Goal: Task Accomplishment & Management: Use online tool/utility

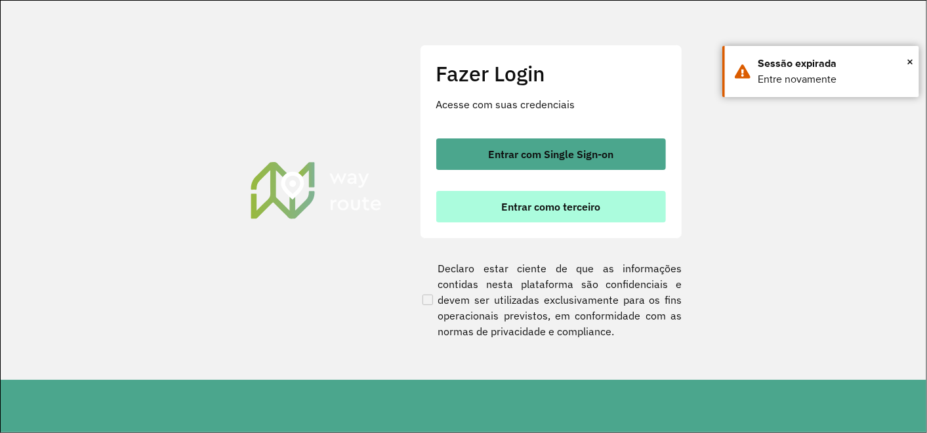
click at [562, 204] on span "Entrar como terceiro" at bounding box center [550, 206] width 99 height 10
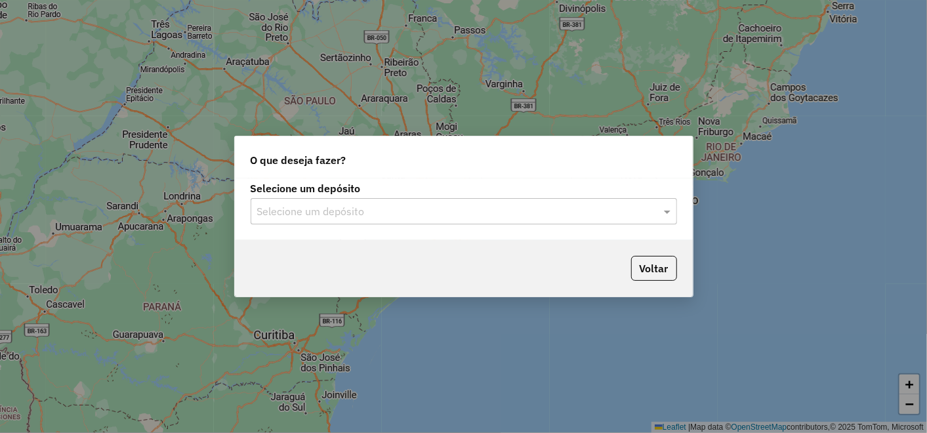
click at [466, 204] on input "text" at bounding box center [450, 212] width 387 height 16
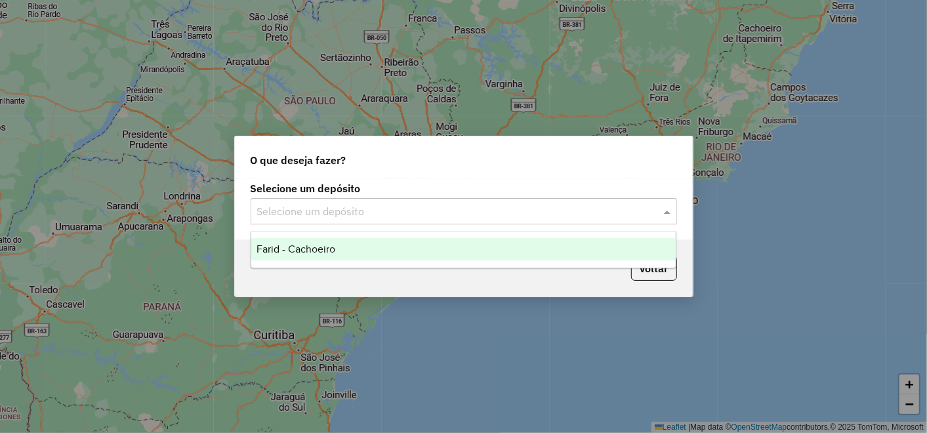
click at [429, 248] on div "Farid - Cachoeiro" at bounding box center [463, 249] width 425 height 22
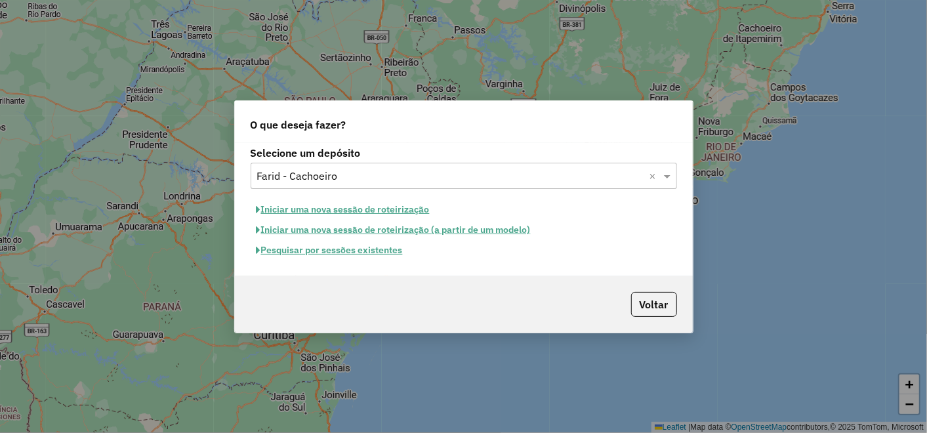
click at [364, 253] on button "Pesquisar por sessões existentes" at bounding box center [330, 250] width 158 height 20
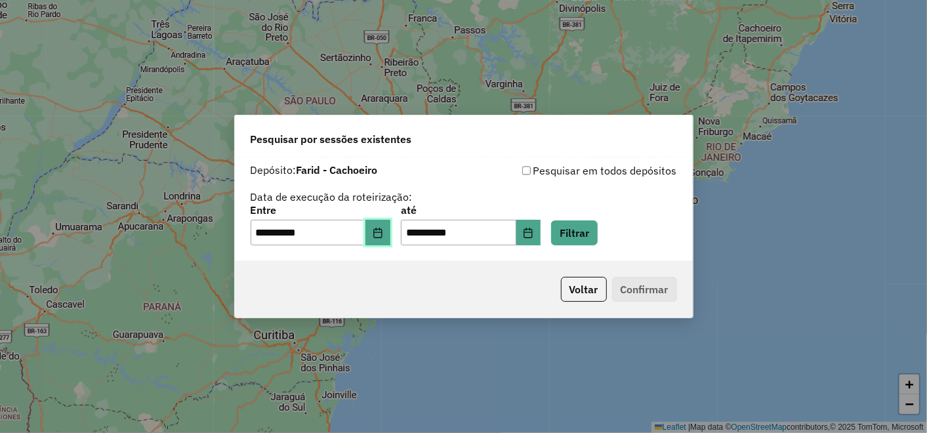
click at [375, 236] on button "Choose Date" at bounding box center [378, 233] width 25 height 26
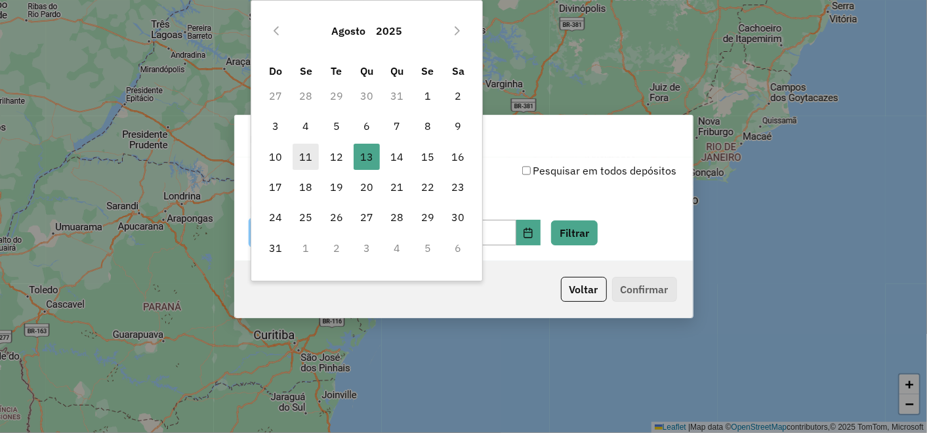
click at [301, 161] on span "11" at bounding box center [306, 157] width 26 height 26
type input "**********"
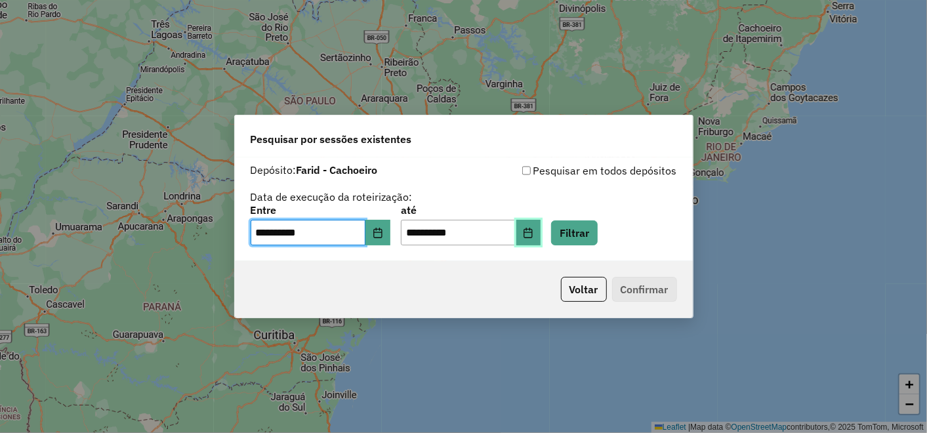
click at [535, 238] on button "Choose Date" at bounding box center [528, 233] width 25 height 26
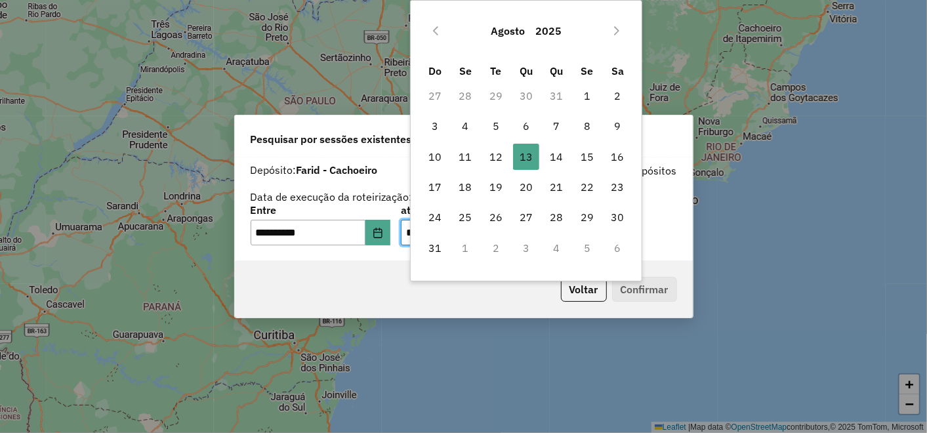
drag, startPoint x: 459, startPoint y: 158, endPoint x: 486, endPoint y: 170, distance: 28.8
click at [459, 158] on span "11" at bounding box center [465, 157] width 26 height 26
type input "**********"
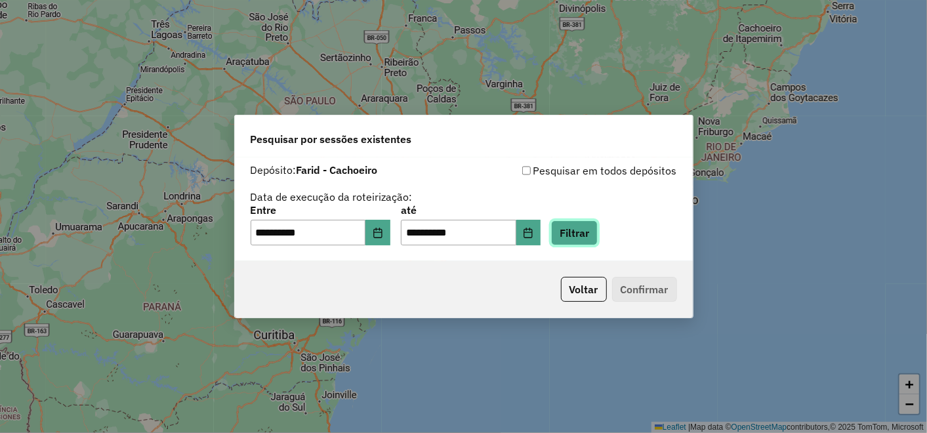
click at [585, 239] on button "Filtrar" at bounding box center [574, 232] width 47 height 25
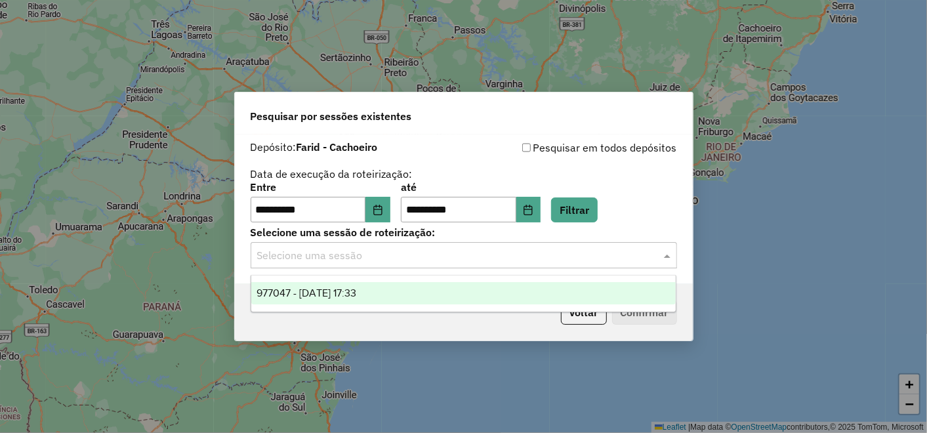
click at [436, 253] on input "text" at bounding box center [450, 256] width 387 height 16
click at [384, 290] on div "977047 - 11/08/2025 17:33" at bounding box center [463, 293] width 425 height 22
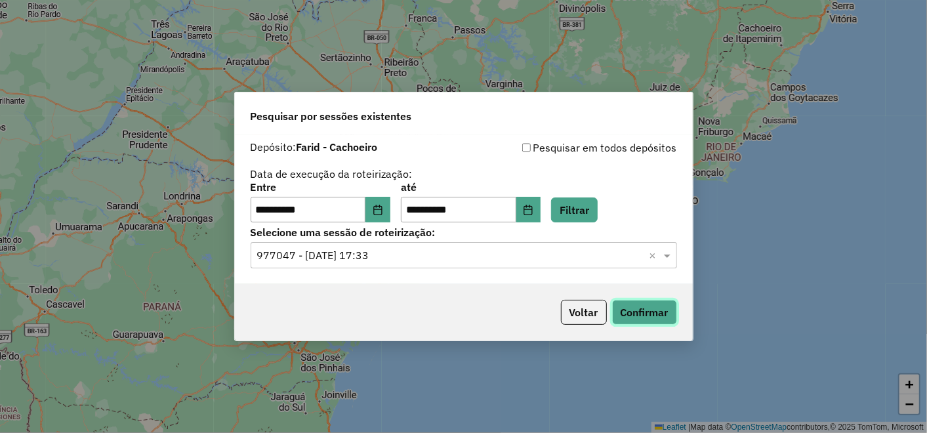
click at [627, 308] on button "Confirmar" at bounding box center [644, 312] width 65 height 25
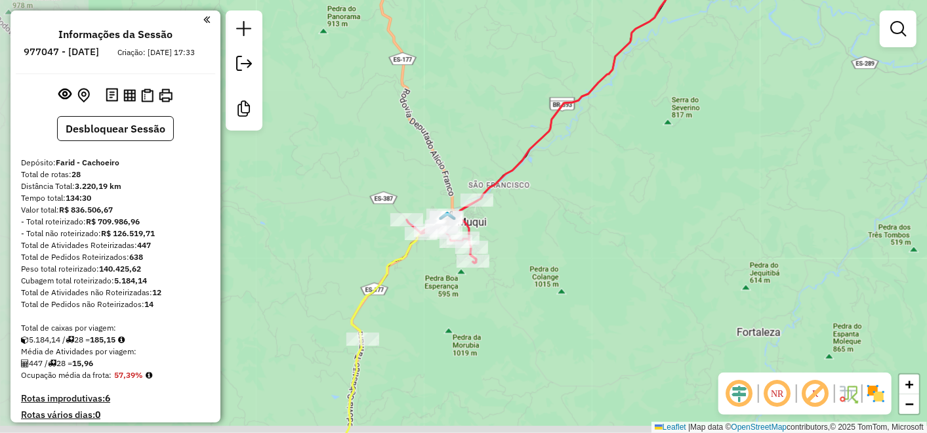
drag, startPoint x: 468, startPoint y: 309, endPoint x: 585, endPoint y: 256, distance: 128.3
click at [585, 256] on div "Janela de atendimento Grade de atendimento Capacidade Transportadoras Veículos …" at bounding box center [463, 216] width 927 height 433
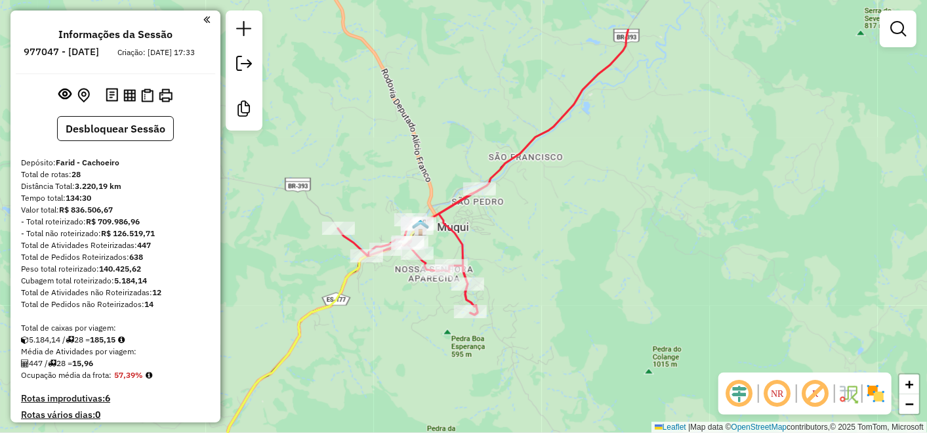
drag, startPoint x: 558, startPoint y: 224, endPoint x: 537, endPoint y: 297, distance: 75.2
click at [537, 297] on div "Janela de atendimento Grade de atendimento Capacidade Transportadoras Veículos …" at bounding box center [463, 216] width 927 height 433
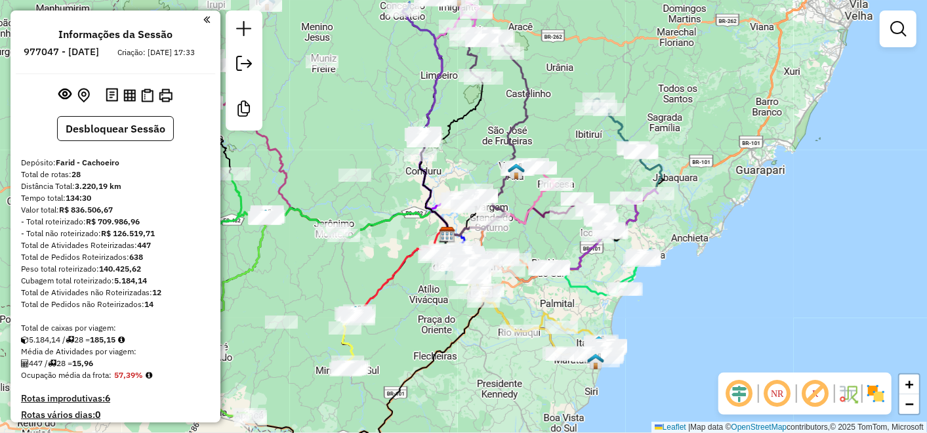
drag, startPoint x: 510, startPoint y: 217, endPoint x: 599, endPoint y: 261, distance: 99.8
click at [599, 261] on div "Janela de atendimento Grade de atendimento Capacidade Transportadoras Veículos …" at bounding box center [463, 216] width 927 height 433
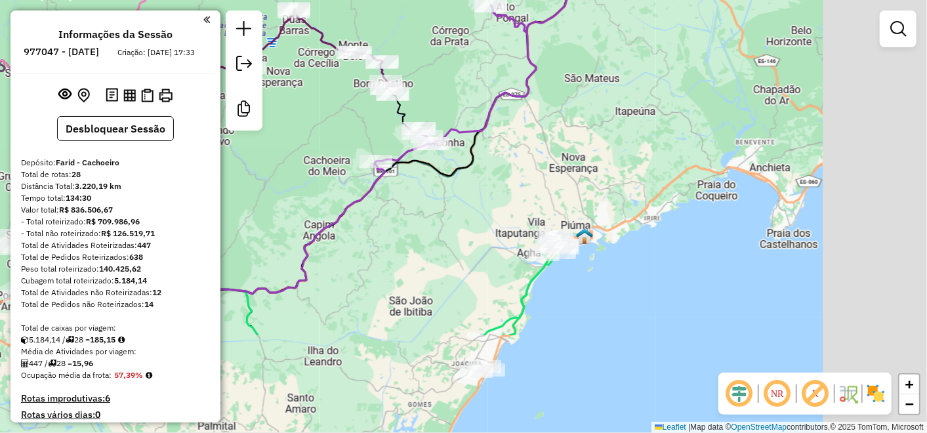
drag, startPoint x: 774, startPoint y: 294, endPoint x: 605, endPoint y: 126, distance: 238.0
click at [589, 154] on div "Janela de atendimento Grade de atendimento Capacidade Transportadoras Veículos …" at bounding box center [463, 216] width 927 height 433
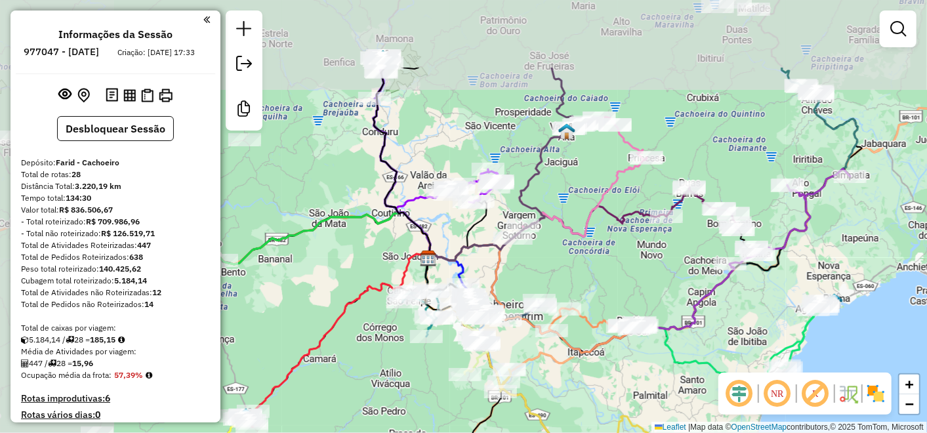
drag, startPoint x: 461, startPoint y: 223, endPoint x: 593, endPoint y: 241, distance: 132.5
click at [728, 331] on div "Janela de atendimento Grade de atendimento Capacidade Transportadoras Veículos …" at bounding box center [463, 216] width 927 height 433
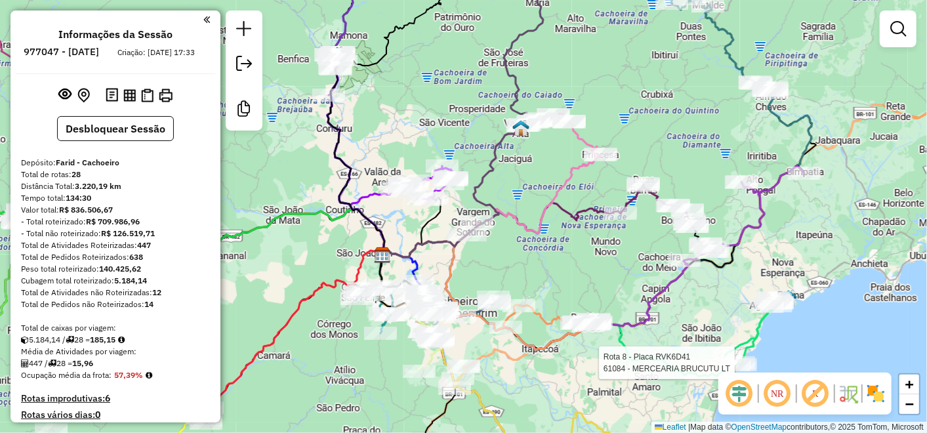
drag, startPoint x: 858, startPoint y: 232, endPoint x: 757, endPoint y: 261, distance: 105.1
click at [757, 261] on div "Rota 8 - Placa RVK6D41 61084 - MERCEARIA BRUCUTU LT Janela de atendimento Grade…" at bounding box center [463, 216] width 927 height 433
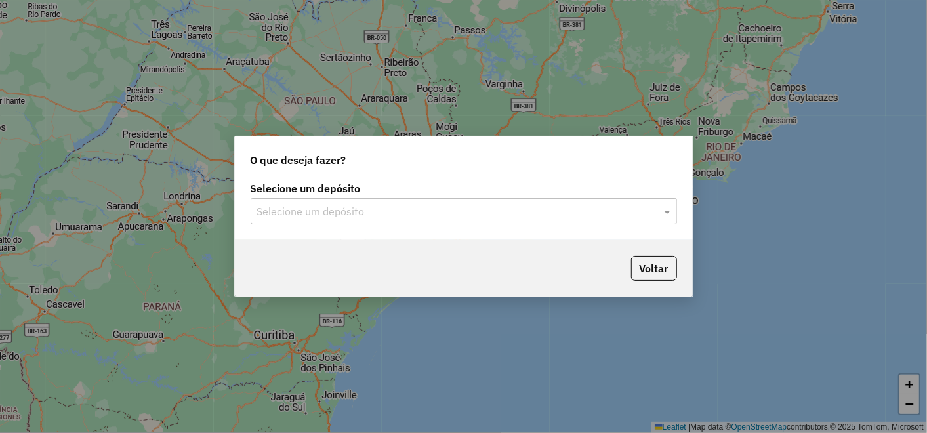
click at [333, 198] on div "Selecione um depósito" at bounding box center [464, 211] width 427 height 26
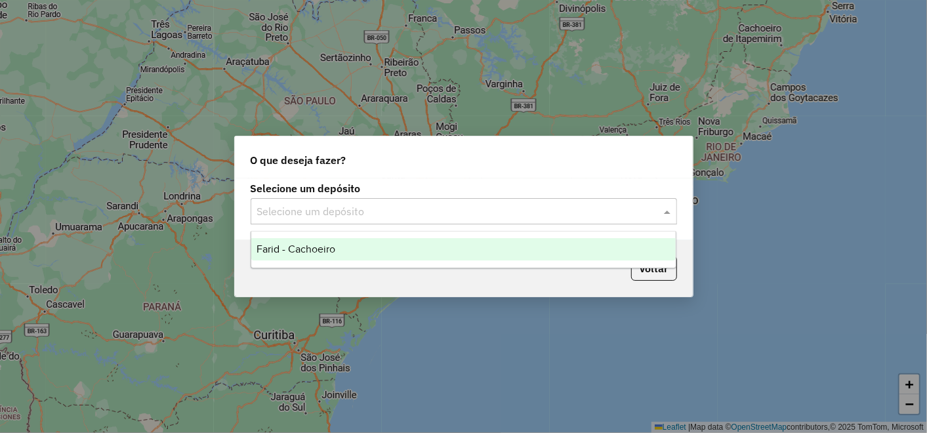
click at [337, 249] on div "Farid - Cachoeiro" at bounding box center [463, 249] width 425 height 22
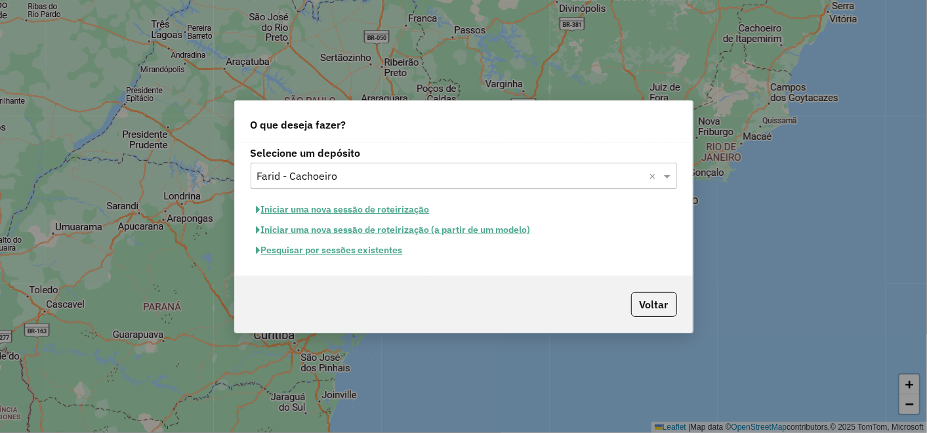
click at [339, 253] on button "Pesquisar por sessões existentes" at bounding box center [330, 250] width 158 height 20
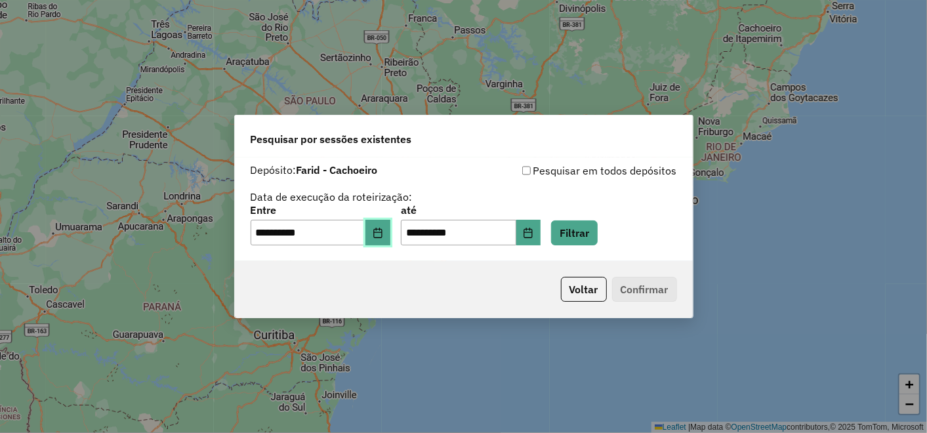
click at [386, 226] on button "Choose Date" at bounding box center [378, 233] width 25 height 26
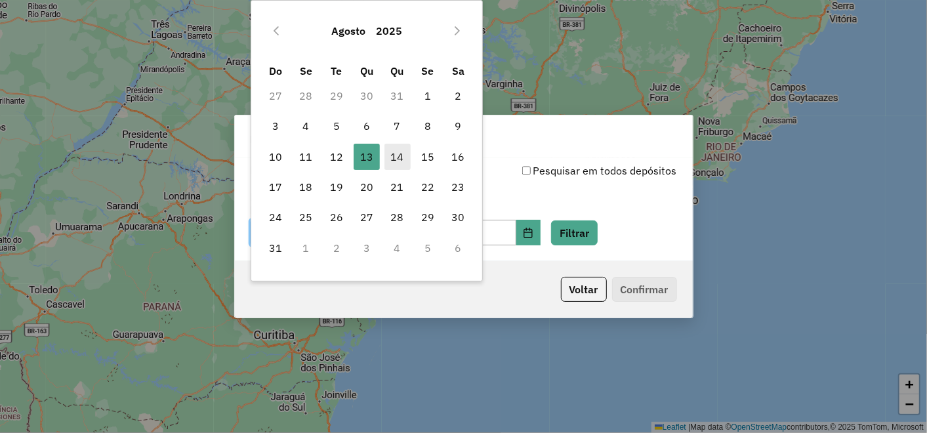
click at [402, 154] on span "14" at bounding box center [398, 157] width 26 height 26
type input "**********"
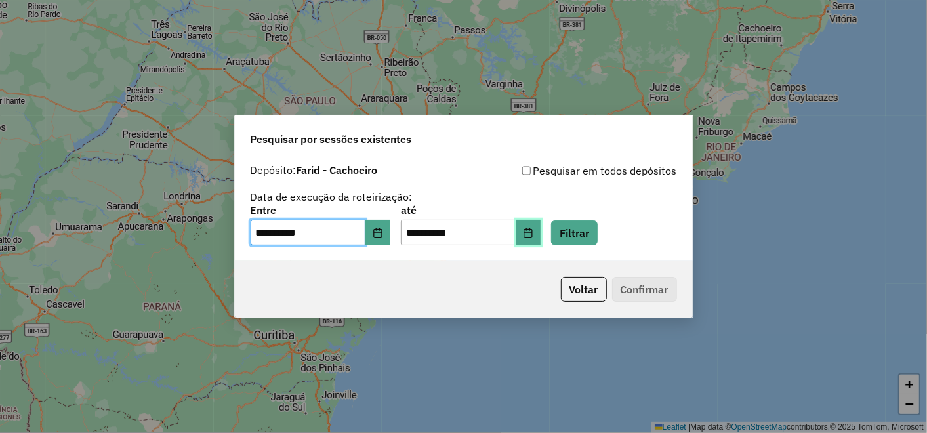
click at [541, 226] on button "Choose Date" at bounding box center [528, 233] width 25 height 26
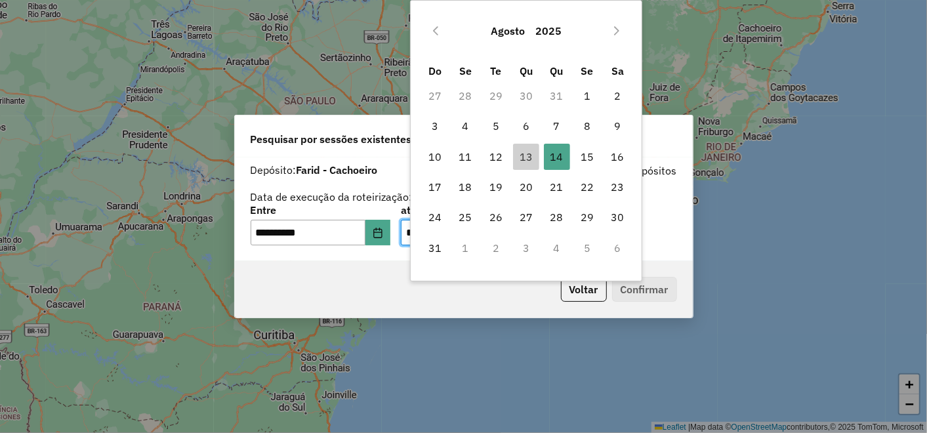
click at [572, 163] on td "15" at bounding box center [587, 157] width 30 height 30
click at [560, 159] on span "14" at bounding box center [557, 157] width 26 height 26
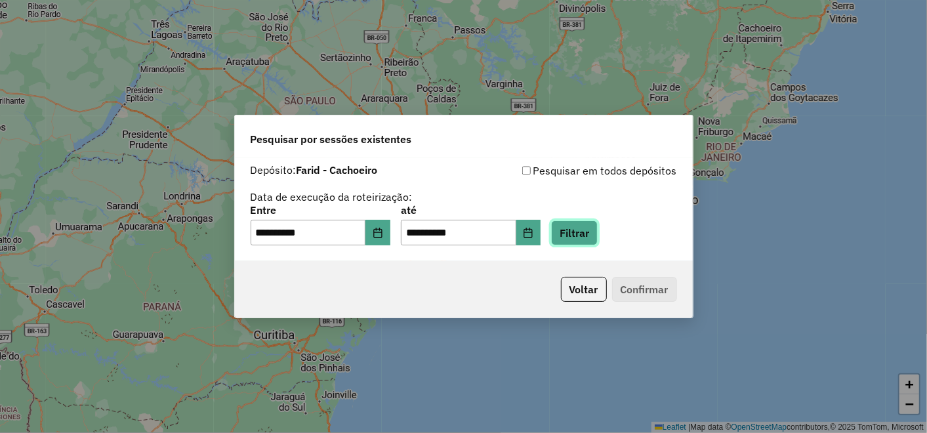
click at [598, 230] on button "Filtrar" at bounding box center [574, 232] width 47 height 25
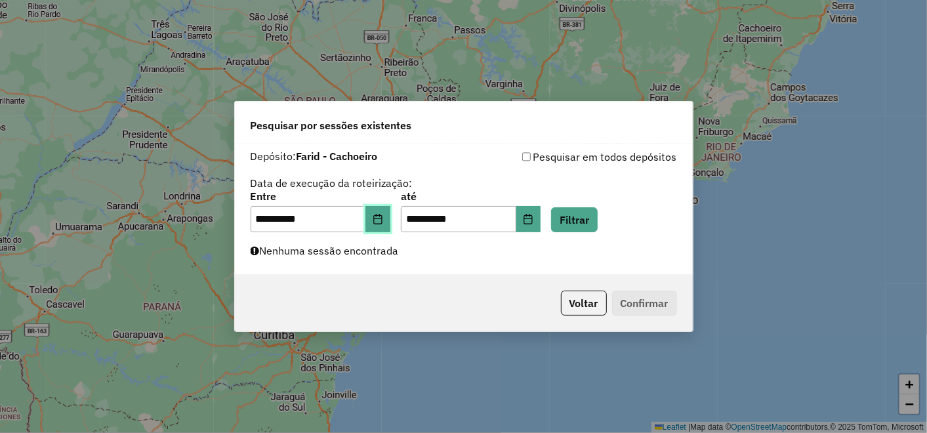
click at [383, 214] on icon "Choose Date" at bounding box center [378, 219] width 10 height 10
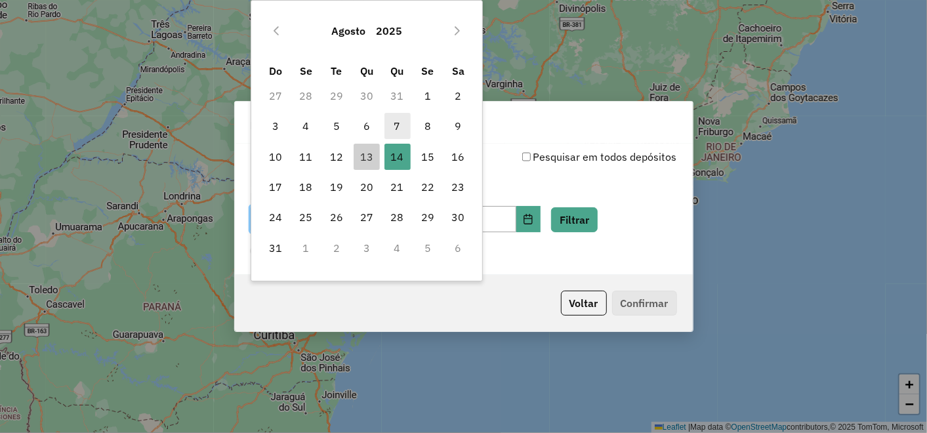
click at [405, 132] on span "7" at bounding box center [398, 126] width 26 height 26
type input "**********"
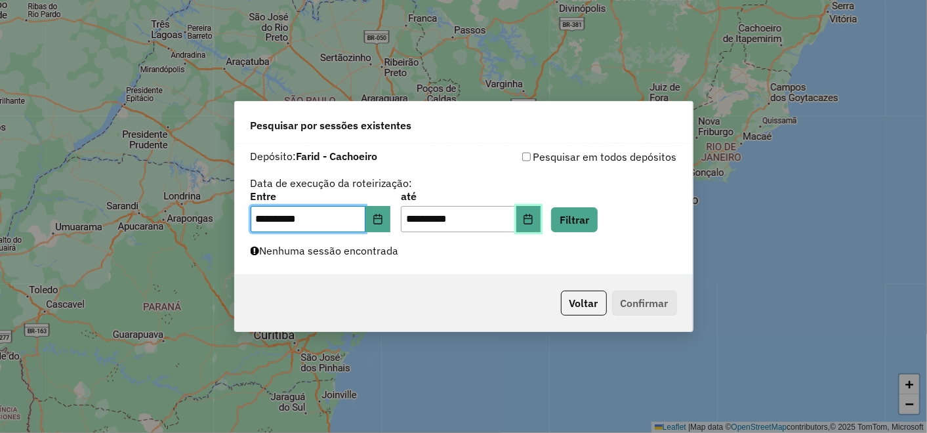
click at [533, 218] on icon "Choose Date" at bounding box center [528, 219] width 10 height 10
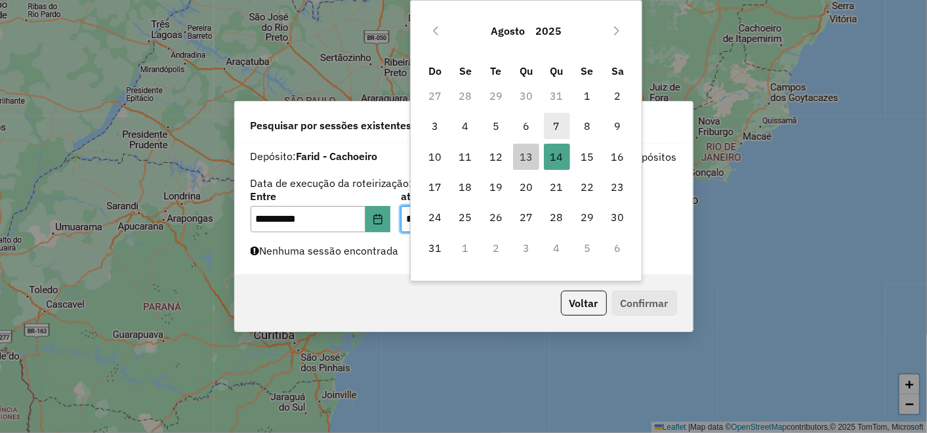
click at [555, 131] on span "7" at bounding box center [557, 126] width 26 height 26
type input "**********"
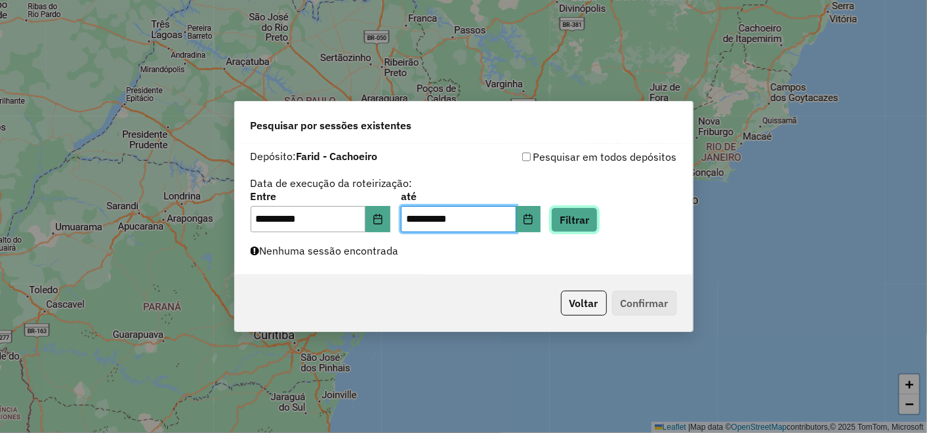
click at [586, 212] on button "Filtrar" at bounding box center [574, 219] width 47 height 25
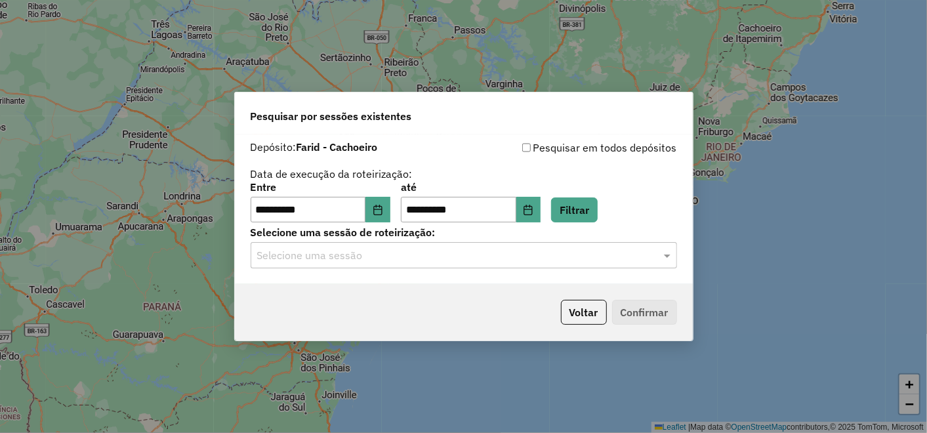
click at [373, 262] on input "text" at bounding box center [450, 256] width 387 height 16
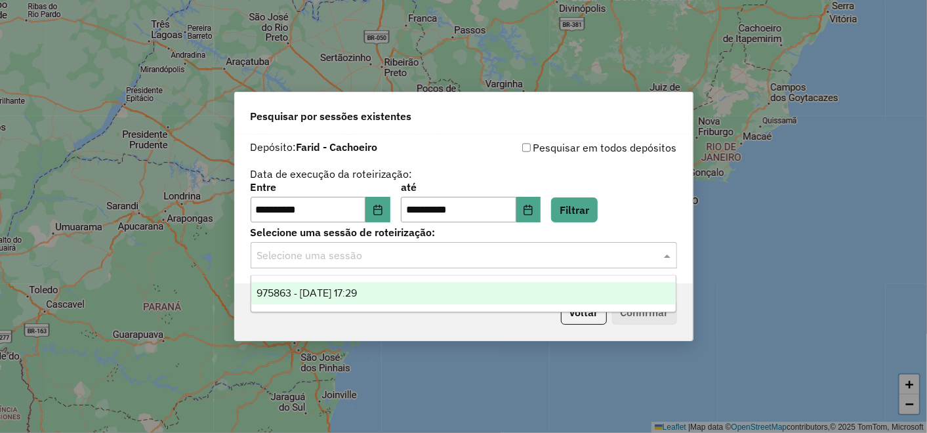
click at [356, 297] on span "975863 - 07/08/2025 17:29" at bounding box center [307, 292] width 100 height 11
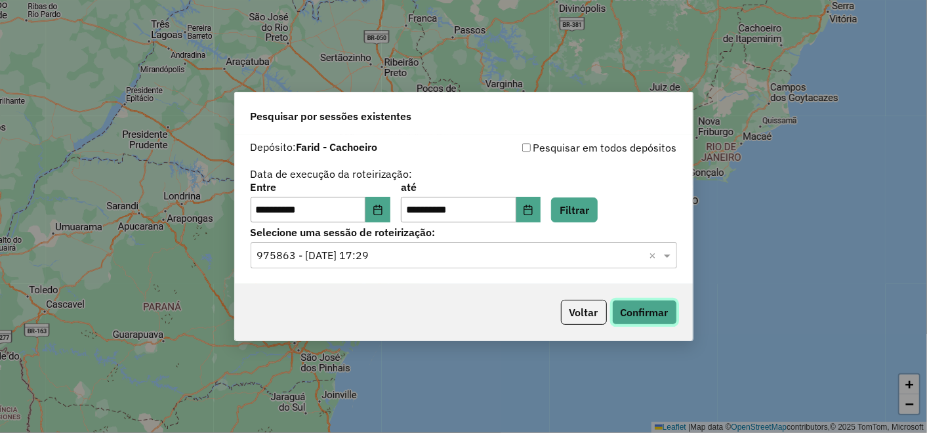
click at [638, 317] on button "Confirmar" at bounding box center [644, 312] width 65 height 25
click at [385, 215] on button "Choose Date" at bounding box center [378, 210] width 25 height 26
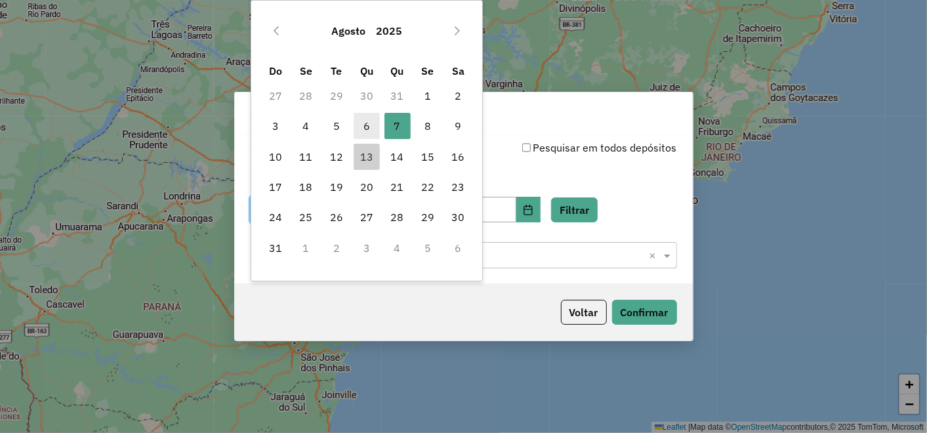
click at [364, 125] on span "6" at bounding box center [367, 126] width 26 height 26
type input "**********"
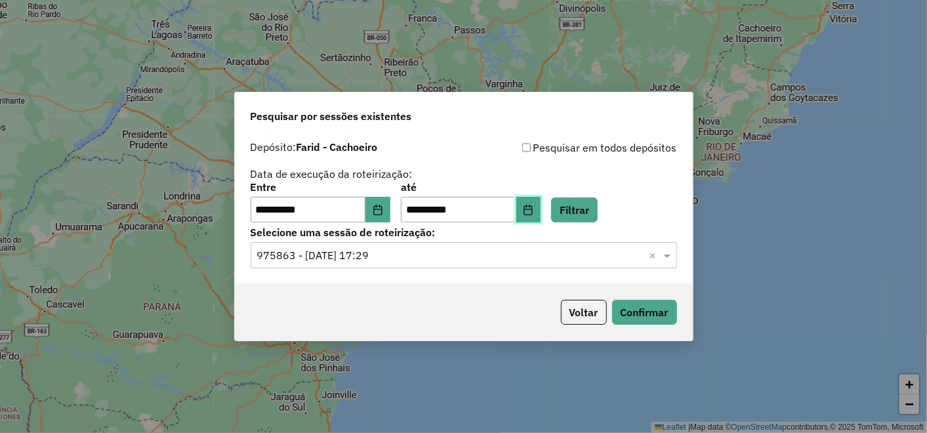
click at [541, 216] on button "Choose Date" at bounding box center [528, 210] width 25 height 26
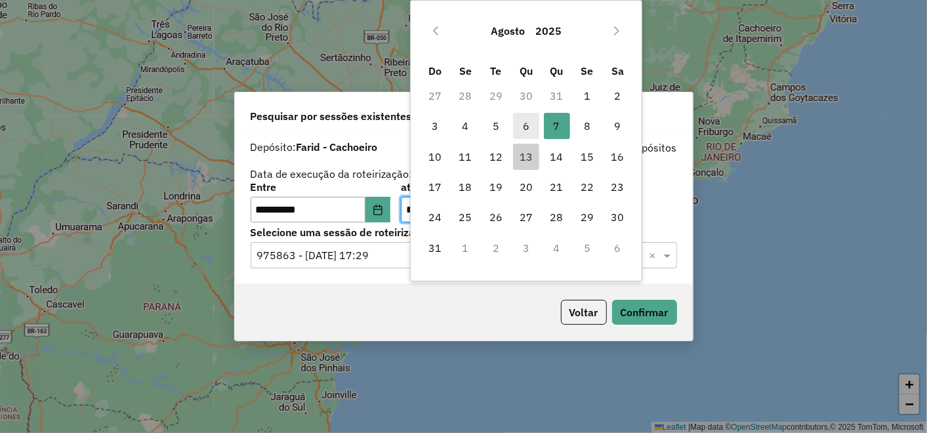
click at [513, 128] on span "6" at bounding box center [526, 126] width 26 height 26
type input "**********"
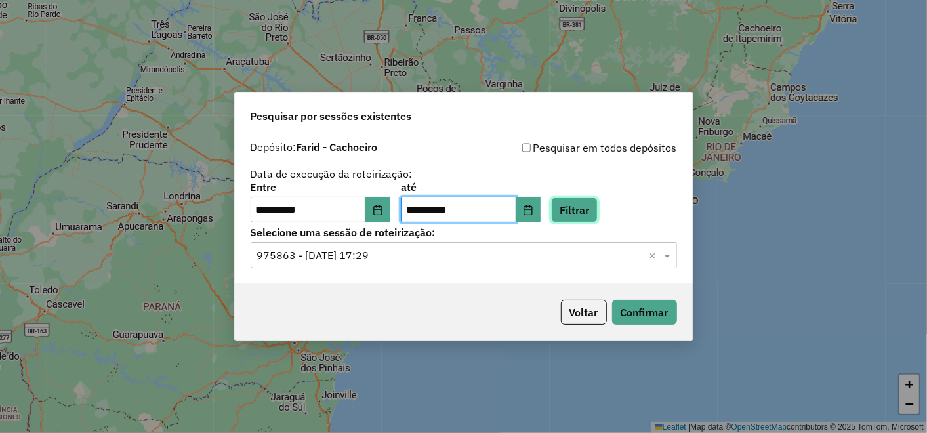
click at [593, 211] on button "Filtrar" at bounding box center [574, 210] width 47 height 25
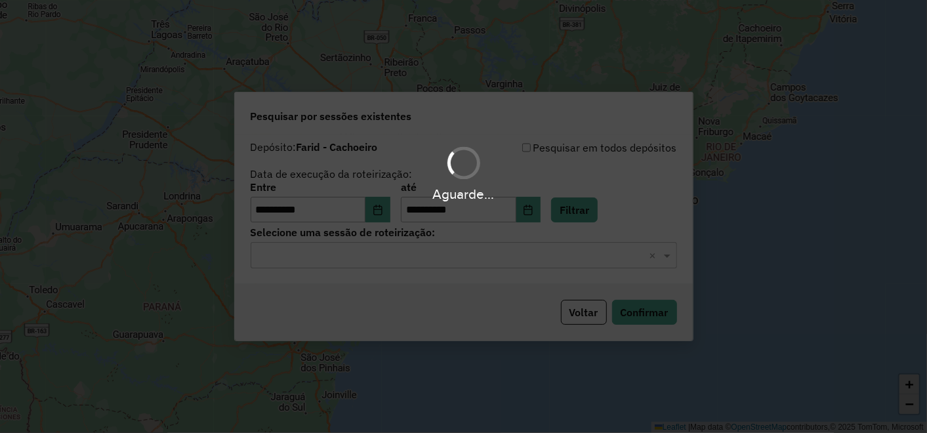
click at [412, 268] on hb-app "**********" at bounding box center [463, 216] width 927 height 433
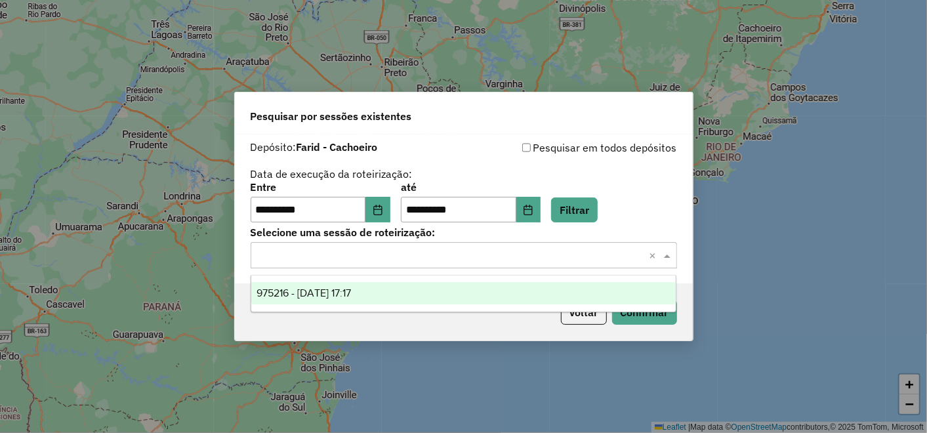
click at [403, 264] on div "Selecione uma sessão × ×" at bounding box center [464, 255] width 427 height 26
click at [361, 280] on ng-dropdown-panel "975216 - 06/08/2025 17:17" at bounding box center [464, 293] width 426 height 37
click at [386, 298] on div "975216 - 06/08/2025 17:17" at bounding box center [463, 293] width 425 height 22
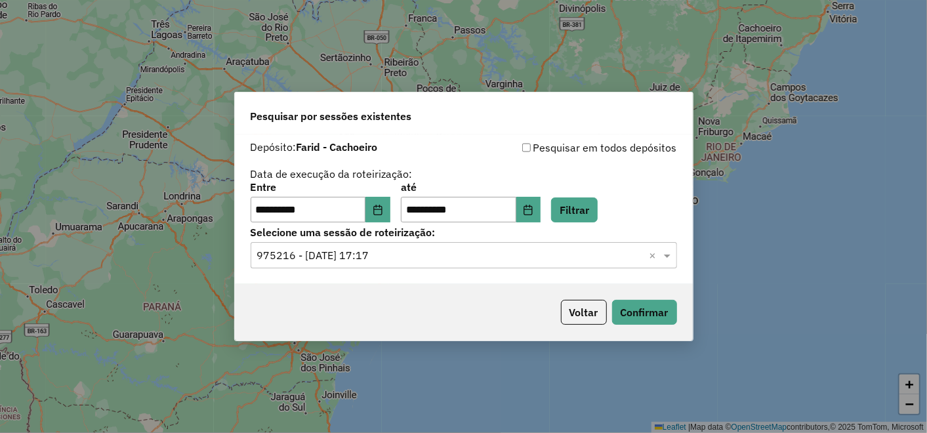
click at [652, 329] on div "Voltar Confirmar" at bounding box center [464, 312] width 458 height 56
click at [654, 318] on button "Confirmar" at bounding box center [644, 312] width 65 height 25
click at [366, 207] on input "**********" at bounding box center [308, 210] width 115 height 26
click at [383, 210] on icon "Choose Date" at bounding box center [378, 210] width 10 height 10
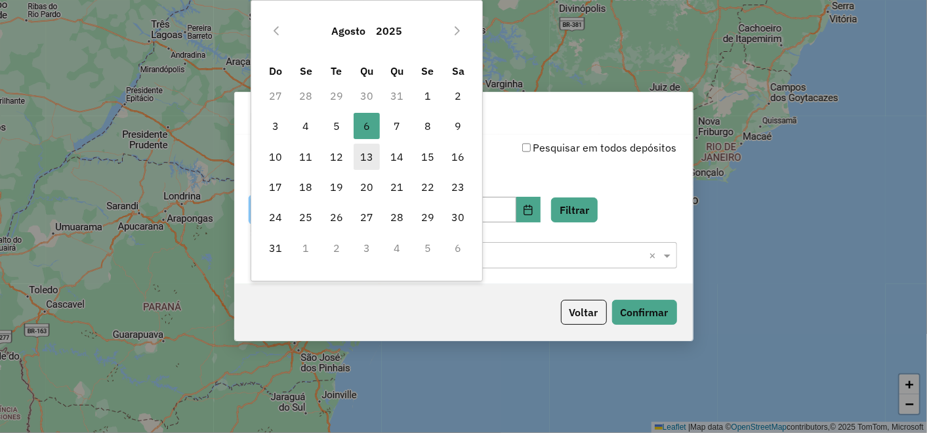
click at [369, 146] on span "13" at bounding box center [367, 157] width 26 height 26
type input "**********"
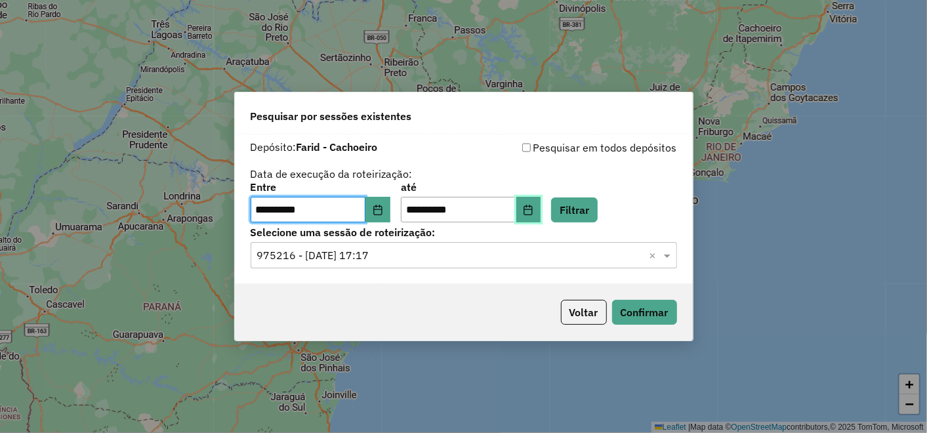
click at [541, 215] on button "Choose Date" at bounding box center [528, 210] width 25 height 26
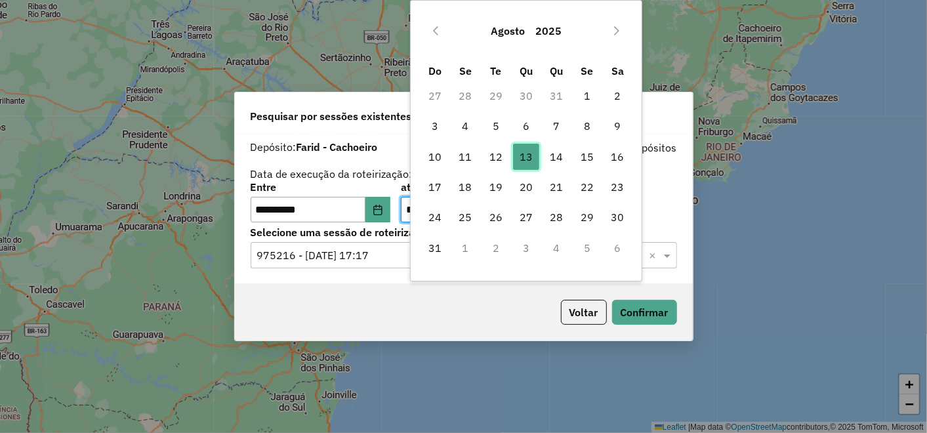
click at [533, 160] on span "13" at bounding box center [526, 157] width 26 height 26
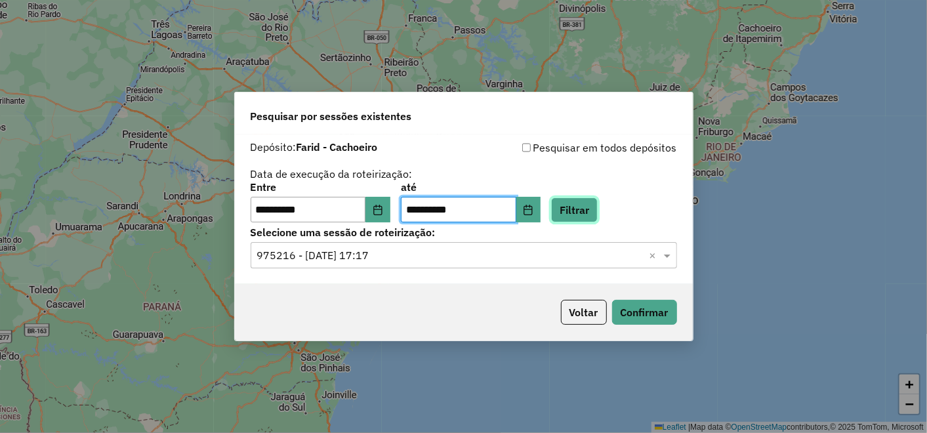
click at [598, 208] on button "Filtrar" at bounding box center [574, 210] width 47 height 25
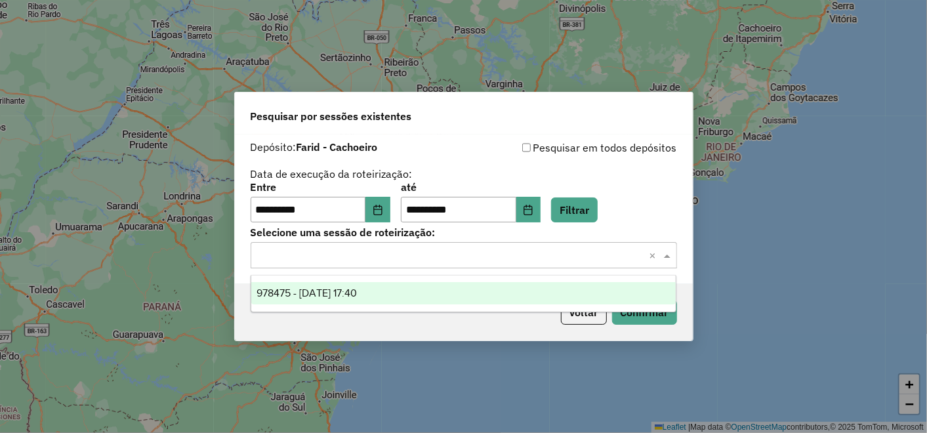
click at [446, 254] on input "text" at bounding box center [450, 256] width 387 height 16
click at [407, 300] on div "978475 - 13/08/2025 17:40" at bounding box center [463, 293] width 425 height 22
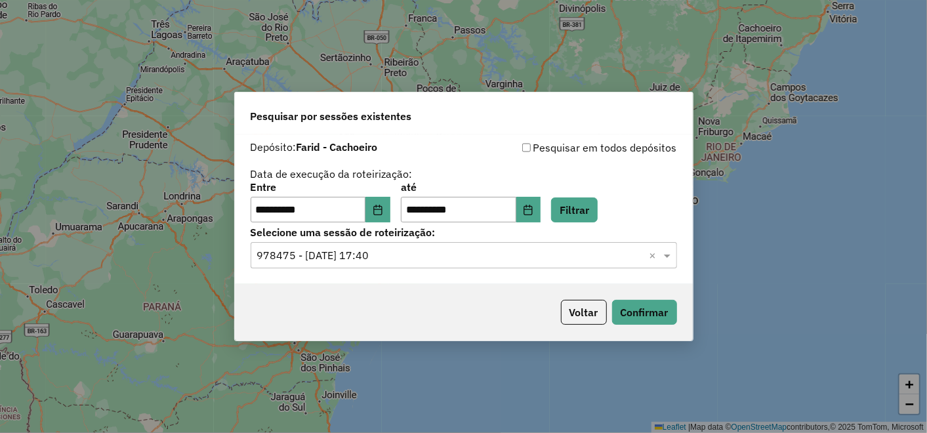
click at [646, 299] on div "Voltar Confirmar" at bounding box center [464, 312] width 458 height 56
click at [637, 316] on button "Confirmar" at bounding box center [644, 312] width 65 height 25
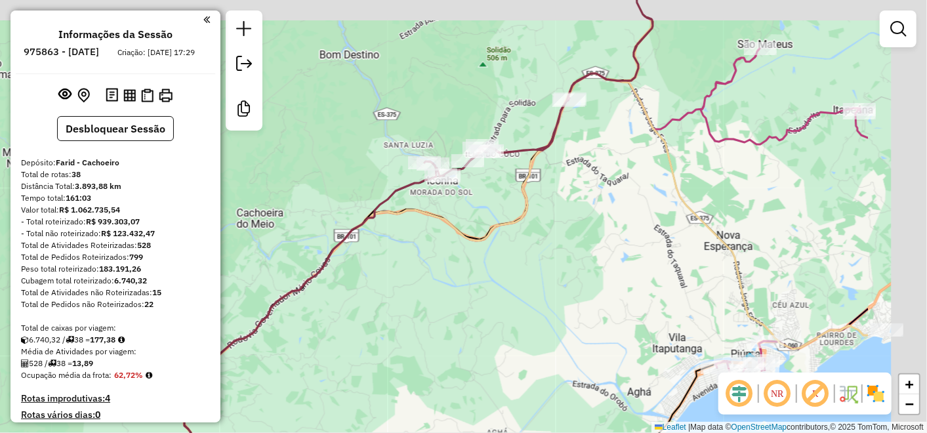
drag, startPoint x: 649, startPoint y: 172, endPoint x: 490, endPoint y: 199, distance: 161.1
click at [487, 195] on div "Janela de atendimento Grade de atendimento Capacidade Transportadoras Veículos …" at bounding box center [463, 216] width 927 height 433
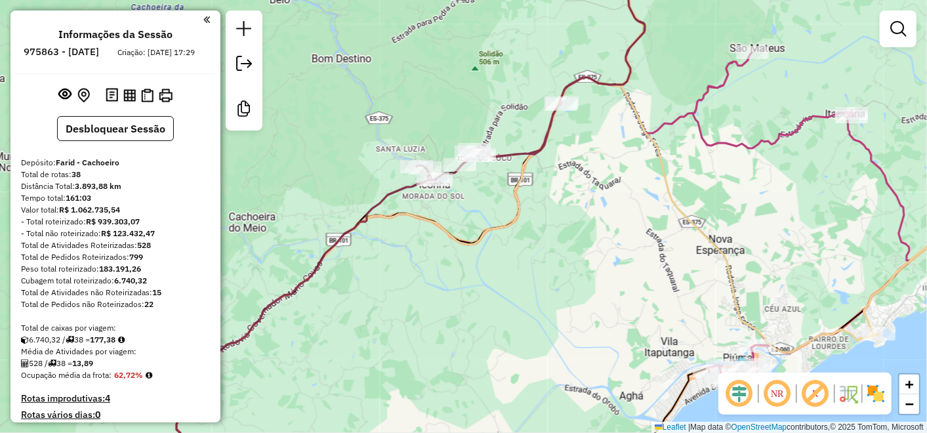
drag, startPoint x: 524, startPoint y: 195, endPoint x: 616, endPoint y: 248, distance: 106.7
click at [579, 214] on icon at bounding box center [412, 277] width 933 height 401
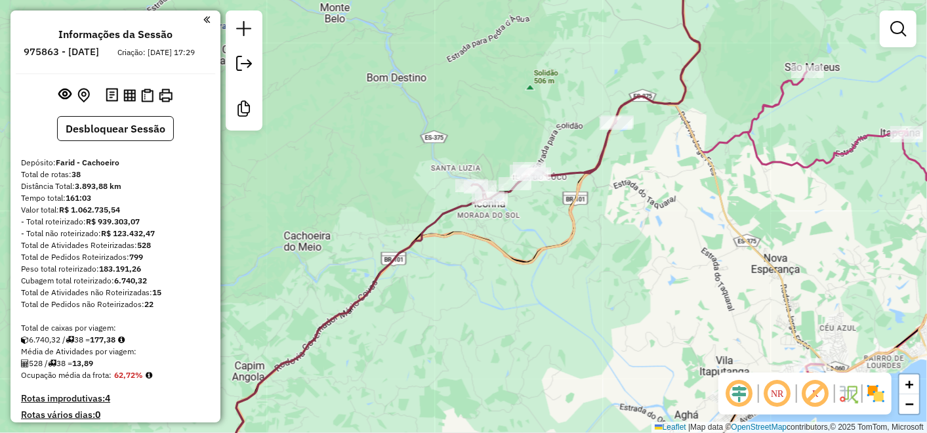
drag, startPoint x: 530, startPoint y: 310, endPoint x: 522, endPoint y: 277, distance: 34.2
click at [530, 310] on div "Janela de atendimento Grade de atendimento Capacidade Transportadoras Veículos …" at bounding box center [463, 216] width 927 height 433
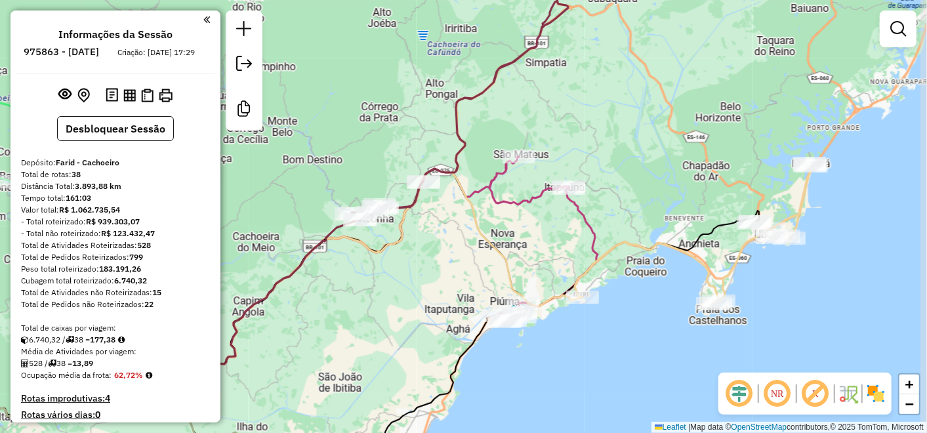
drag, startPoint x: 356, startPoint y: 151, endPoint x: 286, endPoint y: 184, distance: 76.9
click at [286, 184] on div "Janela de atendimento Grade de atendimento Capacidade Transportadoras Veículos …" at bounding box center [463, 216] width 927 height 433
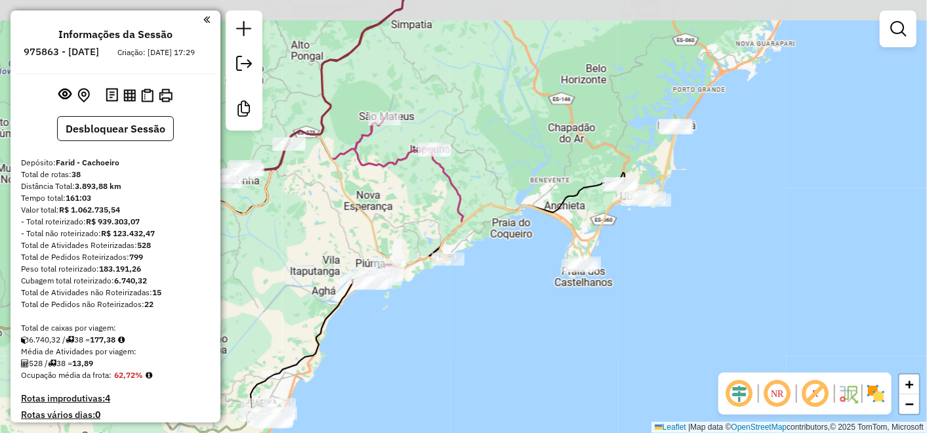
drag, startPoint x: 446, startPoint y: 200, endPoint x: 526, endPoint y: 234, distance: 86.4
click at [526, 234] on div "Janela de atendimento Grade de atendimento Capacidade Transportadoras Veículos …" at bounding box center [463, 216] width 927 height 433
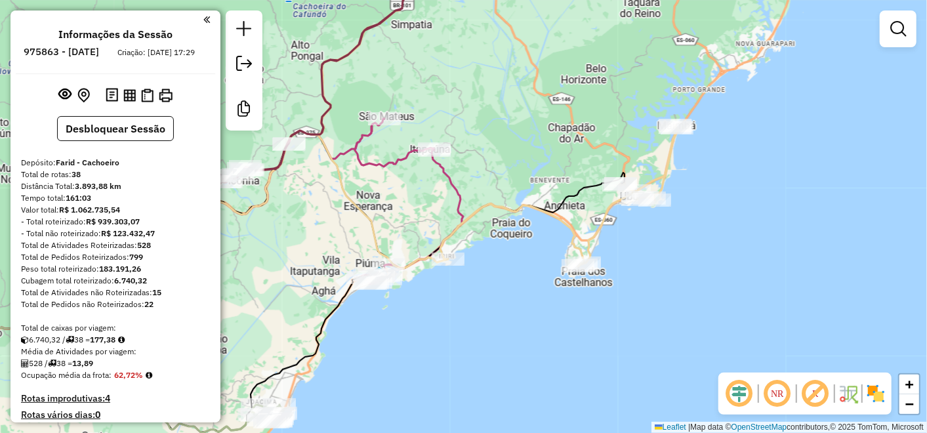
click at [621, 176] on icon at bounding box center [559, 195] width 238 height 141
select select "**********"
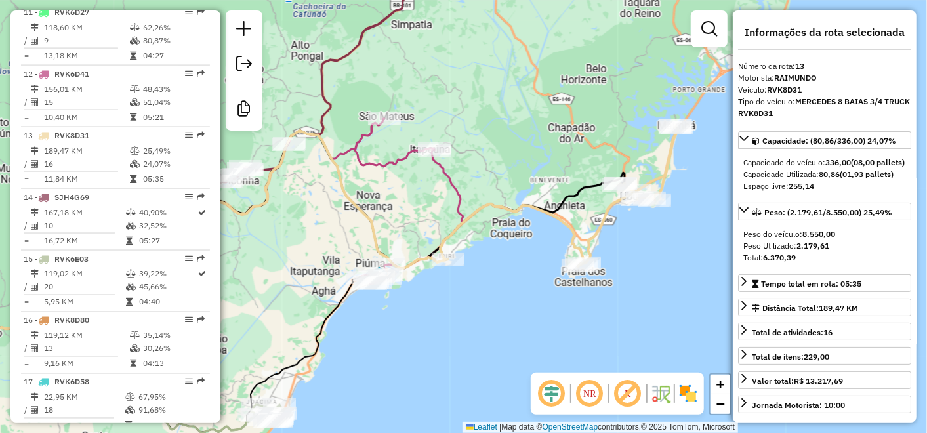
scroll to position [1254, 0]
click at [522, 247] on div "Janela de atendimento Grade de atendimento Capacidade Transportadoras Veículos …" at bounding box center [463, 216] width 927 height 433
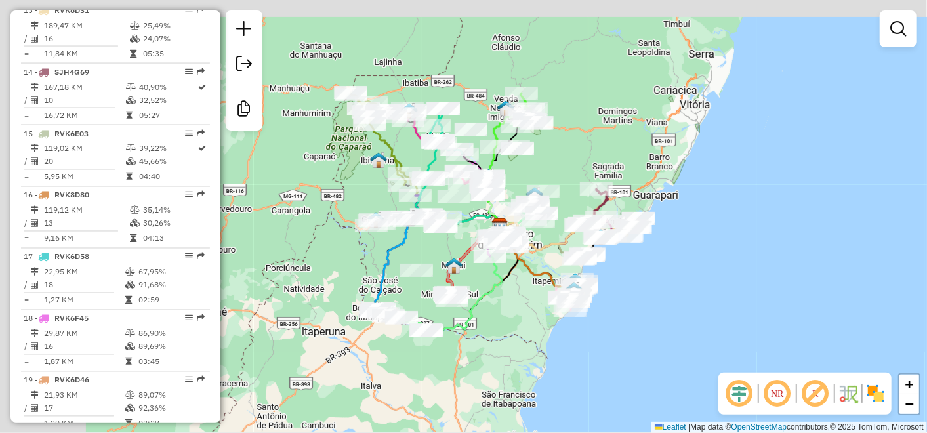
drag, startPoint x: 482, startPoint y: 133, endPoint x: 665, endPoint y: 238, distance: 211.6
click at [684, 249] on div "Rota 14 - Placa SJH4G69 64224 - DISTR ALFREDENSE Janela de atendimento Grade de…" at bounding box center [463, 216] width 927 height 433
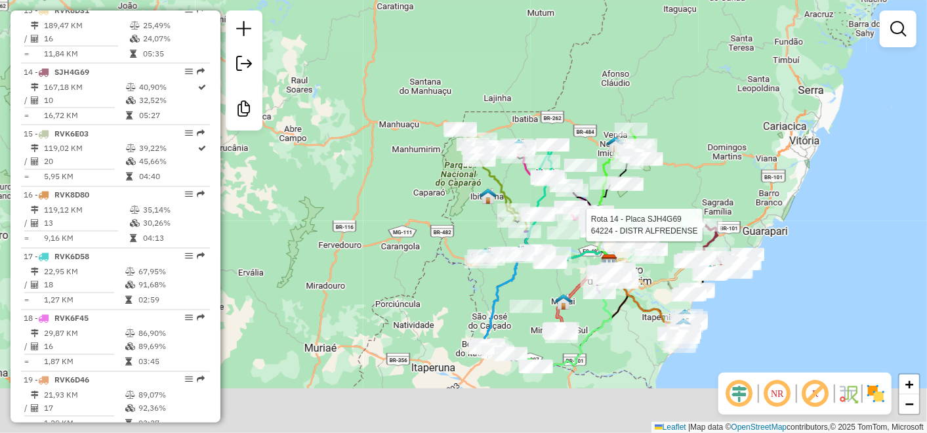
drag, startPoint x: 602, startPoint y: 315, endPoint x: 530, endPoint y: 181, distance: 152.1
click at [535, 215] on icon at bounding box center [568, 239] width 84 height 49
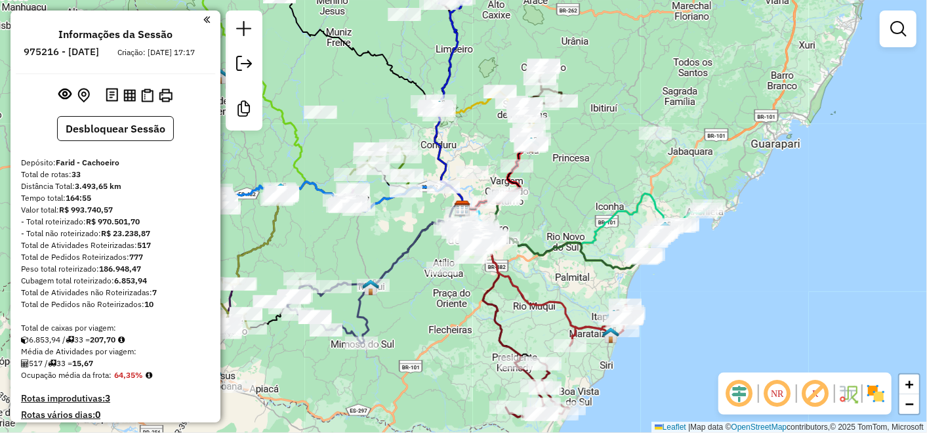
drag, startPoint x: 726, startPoint y: 198, endPoint x: 676, endPoint y: 140, distance: 76.7
click at [676, 140] on div "Janela de atendimento Grade de atendimento Capacidade Transportadoras Veículos …" at bounding box center [463, 216] width 927 height 433
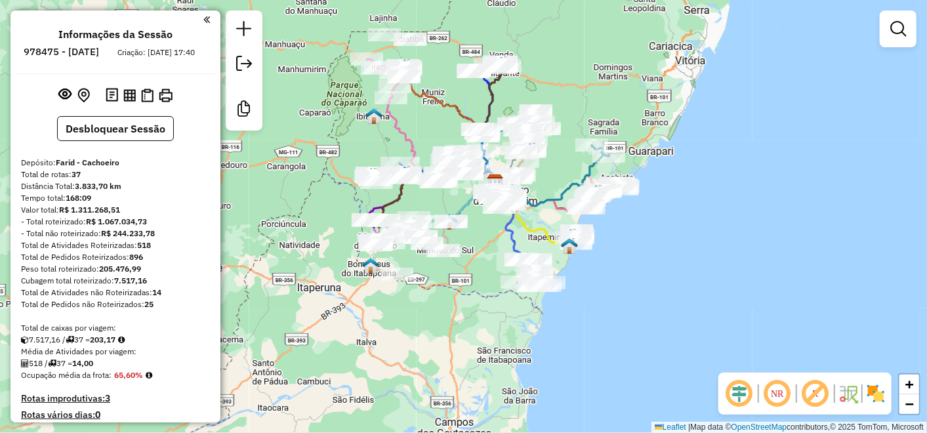
drag, startPoint x: 402, startPoint y: 117, endPoint x: 421, endPoint y: 123, distance: 19.9
click at [421, 123] on div "Janela de atendimento Grade de atendimento Capacidade Transportadoras Veículos …" at bounding box center [463, 216] width 927 height 433
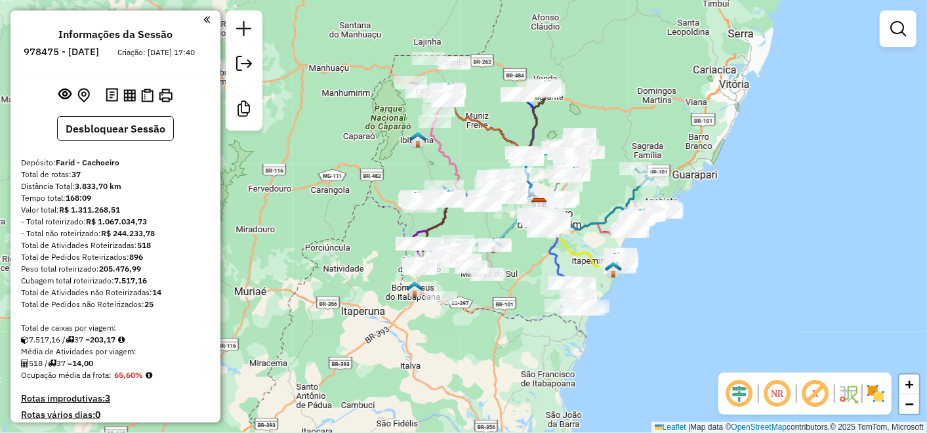
drag, startPoint x: 442, startPoint y: 136, endPoint x: 485, endPoint y: 164, distance: 51.3
click at [485, 164] on div "Janela de atendimento Grade de atendimento Capacidade Transportadoras Veículos …" at bounding box center [463, 216] width 927 height 433
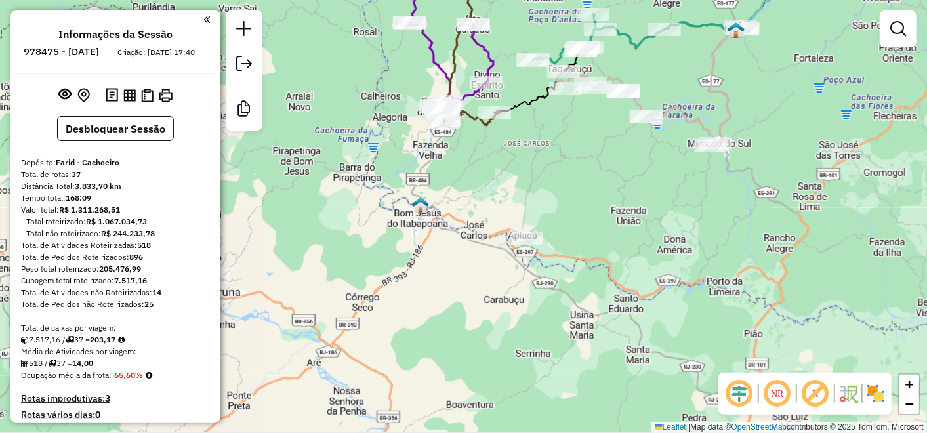
drag, startPoint x: 552, startPoint y: 302, endPoint x: 632, endPoint y: 211, distance: 120.9
click at [632, 211] on div "Rota 18 - Placa SJF0E11 64429 - BAR RECANTO Rota 18 - Placa SJF0E11 63887 - CAL…" at bounding box center [463, 216] width 927 height 433
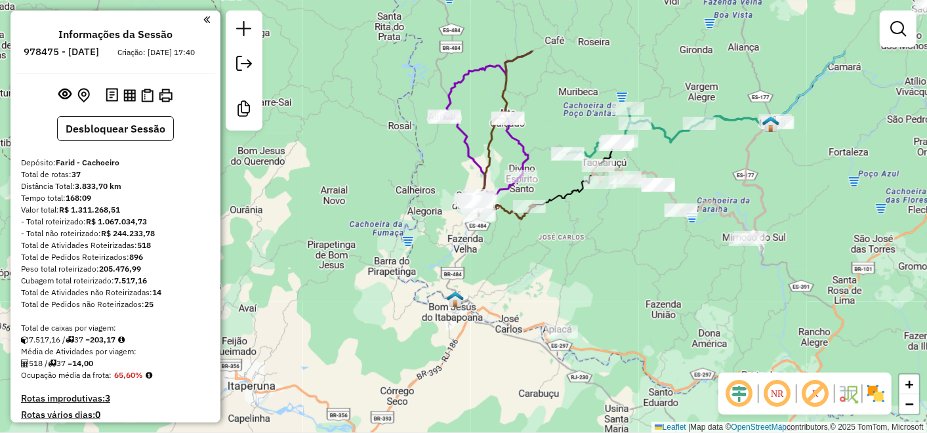
drag, startPoint x: 583, startPoint y: 251, endPoint x: 581, endPoint y: 285, distance: 34.2
click at [585, 285] on div "Rota 18 - Placa SJF0E11 64429 - BAR RECANTO Rota 18 - Placa SJF0E11 63887 - CAL…" at bounding box center [463, 216] width 927 height 433
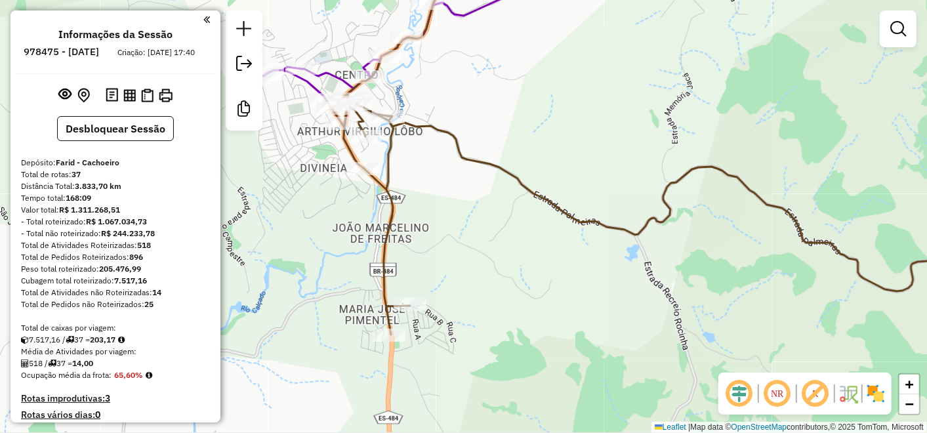
drag, startPoint x: 434, startPoint y: 159, endPoint x: 468, endPoint y: 196, distance: 49.2
click at [454, 202] on div "Rota 18 - Placa SJF0E11 64429 - BAR RECANTO Rota 18 - Placa SJF0E11 63887 - CAL…" at bounding box center [463, 216] width 927 height 433
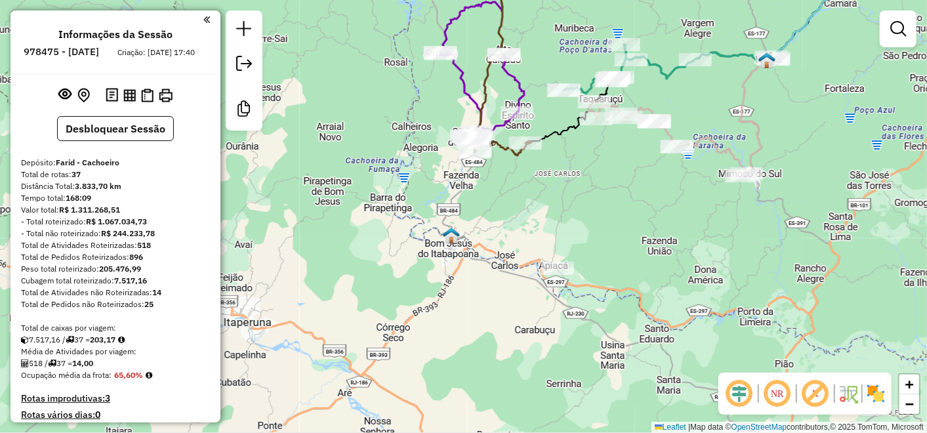
drag, startPoint x: 621, startPoint y: 296, endPoint x: 624, endPoint y: 270, distance: 26.4
click at [624, 270] on div "Rota 18 - Placa SJF0E11 64429 - BAR RECANTO Rota 18 - Placa SJF0E11 63887 - CAL…" at bounding box center [463, 216] width 927 height 433
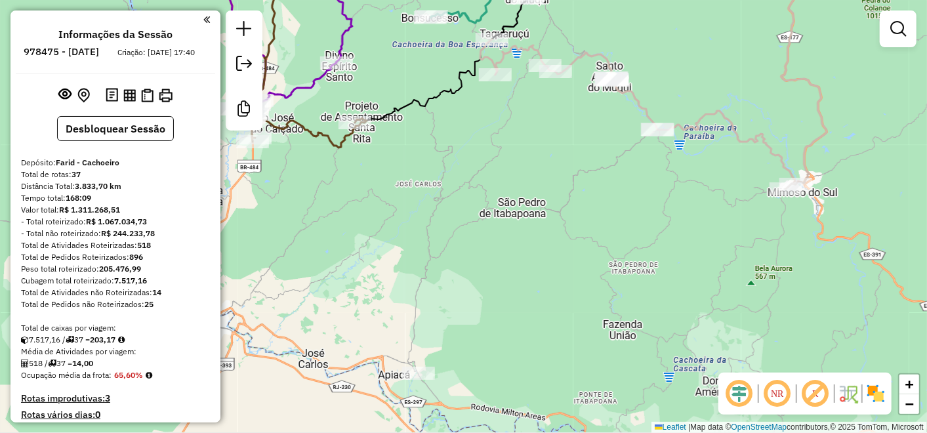
drag, startPoint x: 692, startPoint y: 217, endPoint x: 733, endPoint y: 261, distance: 60.3
click at [733, 261] on div "Rota 18 - Placa SJF0E11 64429 - BAR RECANTO Rota 18 - Placa SJF0E11 63887 - CAL…" at bounding box center [463, 216] width 927 height 433
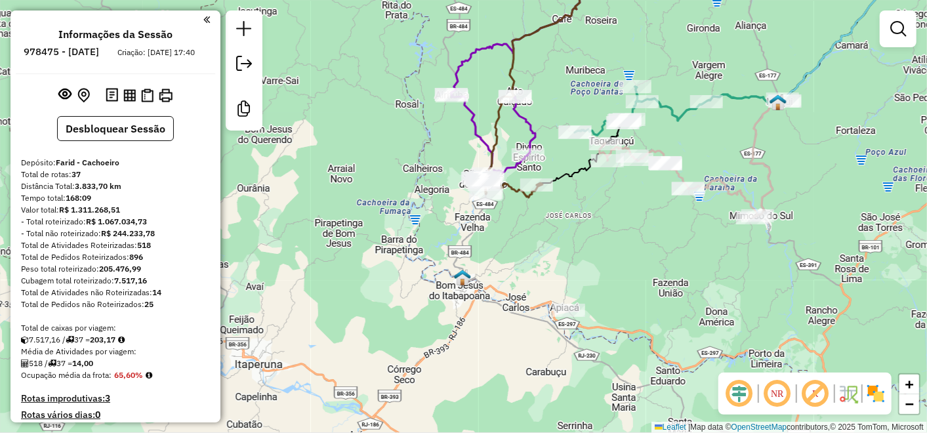
drag, startPoint x: 646, startPoint y: 249, endPoint x: 637, endPoint y: 243, distance: 10.9
click at [635, 242] on div "Rota 18 - Placa SJF0E11 64429 - BAR RECANTO Rota 18 - Placa SJF0E11 63887 - CAL…" at bounding box center [463, 216] width 927 height 433
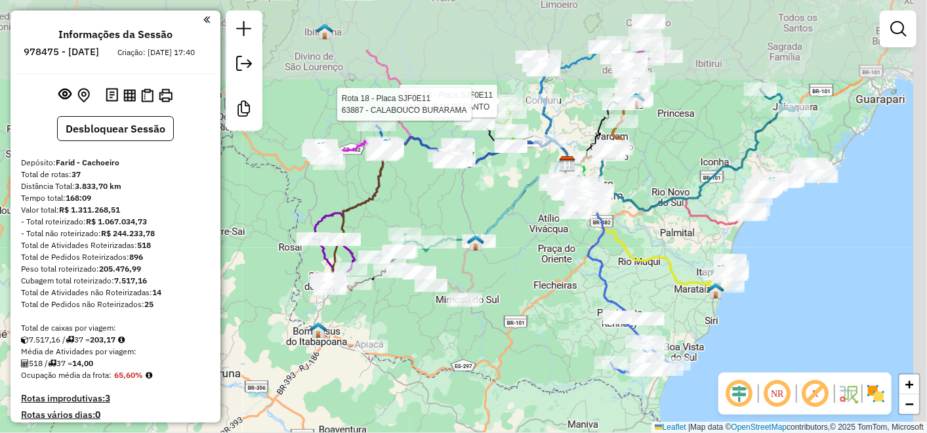
drag, startPoint x: 596, startPoint y: 135, endPoint x: 516, endPoint y: 204, distance: 106.1
click at [516, 204] on icon at bounding box center [524, 201] width 88 height 80
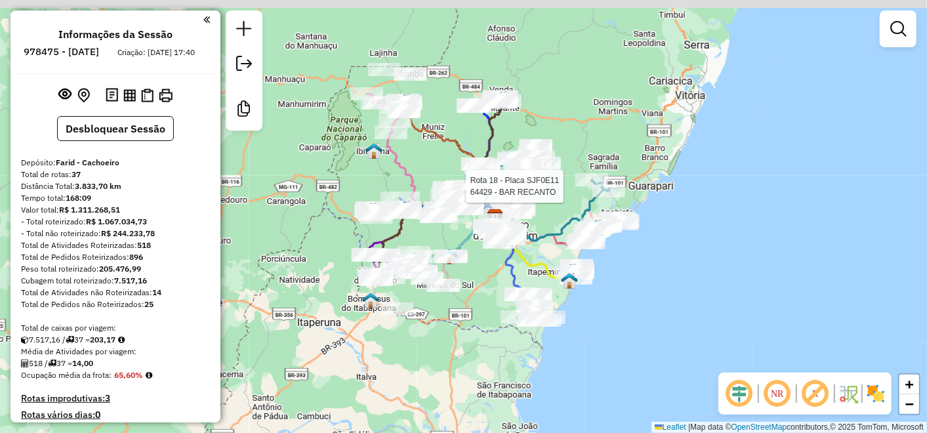
drag, startPoint x: 409, startPoint y: 72, endPoint x: 430, endPoint y: 241, distance: 169.9
click at [430, 241] on div "Rota 18 - Placa SJF0E11 64429 - BAR RECANTO Rota 18 - Placa SJF0E11 63887 - CAL…" at bounding box center [463, 216] width 927 height 433
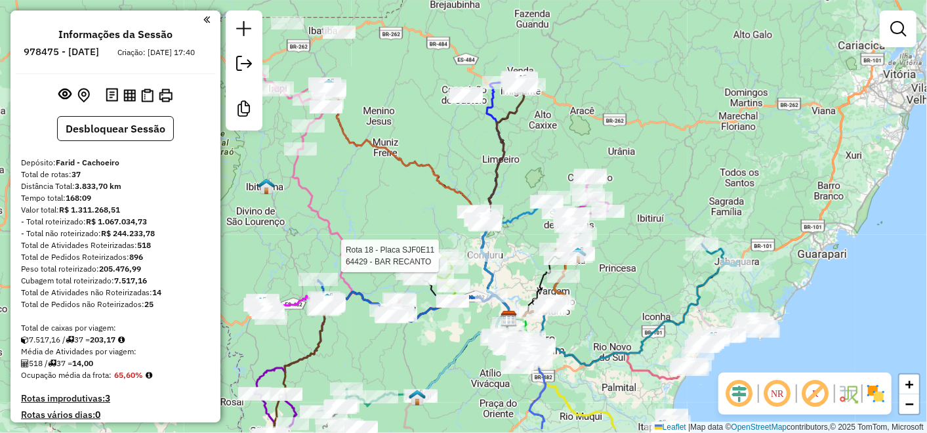
drag, startPoint x: 547, startPoint y: 241, endPoint x: 421, endPoint y: 194, distance: 134.6
click at [421, 194] on div "Rota 18 - Placa SJF0E11 64429 - BAR RECANTO Janela de atendimento Grade de aten…" at bounding box center [463, 216] width 927 height 433
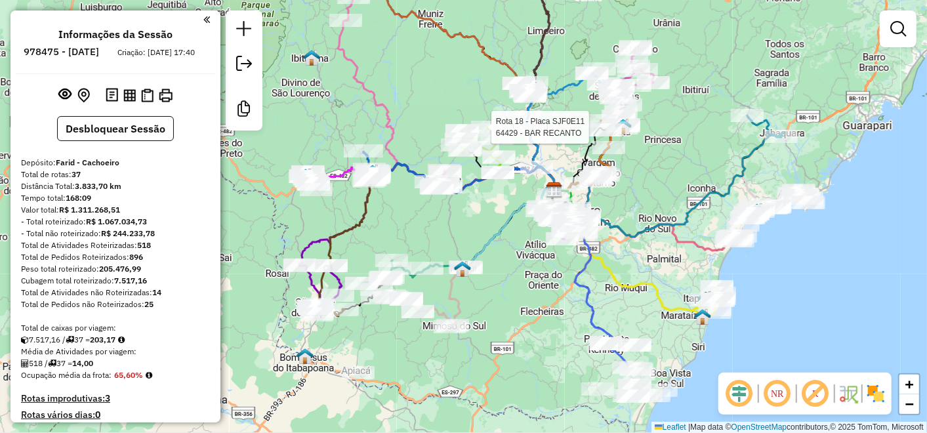
drag, startPoint x: 468, startPoint y: 260, endPoint x: 515, endPoint y: 14, distance: 249.9
click at [567, 142] on div "Rota 18 - Placa SJF0E11 64429 - BAR RECANTO Janela de atendimento Grade de aten…" at bounding box center [463, 216] width 927 height 433
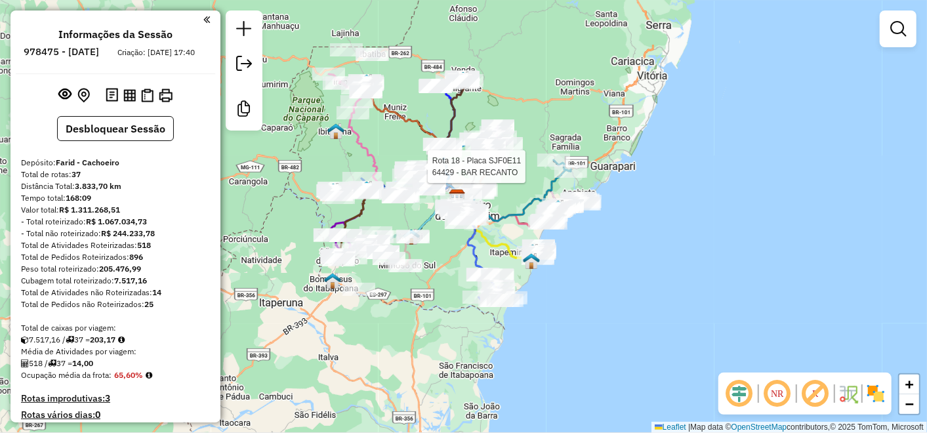
drag, startPoint x: 404, startPoint y: 100, endPoint x: 384, endPoint y: 156, distance: 58.8
click at [384, 156] on div "Rota 18 - Placa SJF0E11 64429 - BAR RECANTO Janela de atendimento Grade de aten…" at bounding box center [463, 216] width 927 height 433
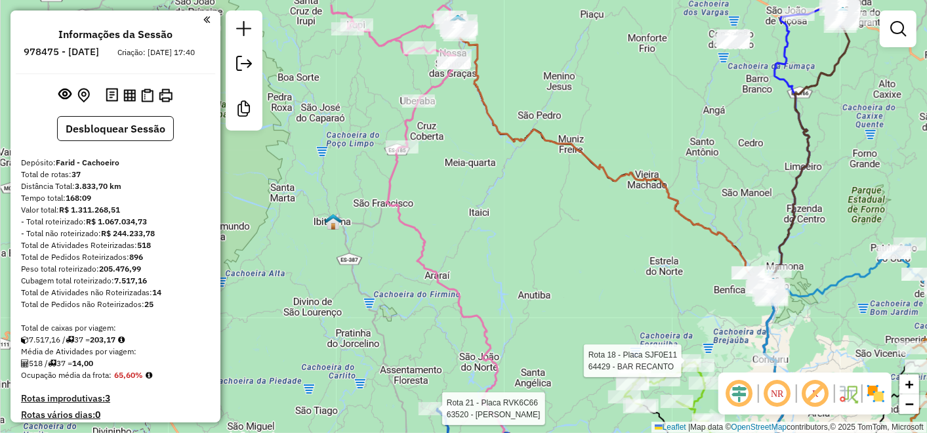
drag, startPoint x: 383, startPoint y: 114, endPoint x: 542, endPoint y: 208, distance: 184.5
click at [543, 205] on div "Rota 18 - Placa SJF0E11 64429 - BAR RECANTO Rota 21 - Placa RVK6C66 63520 - LUC…" at bounding box center [463, 216] width 927 height 433
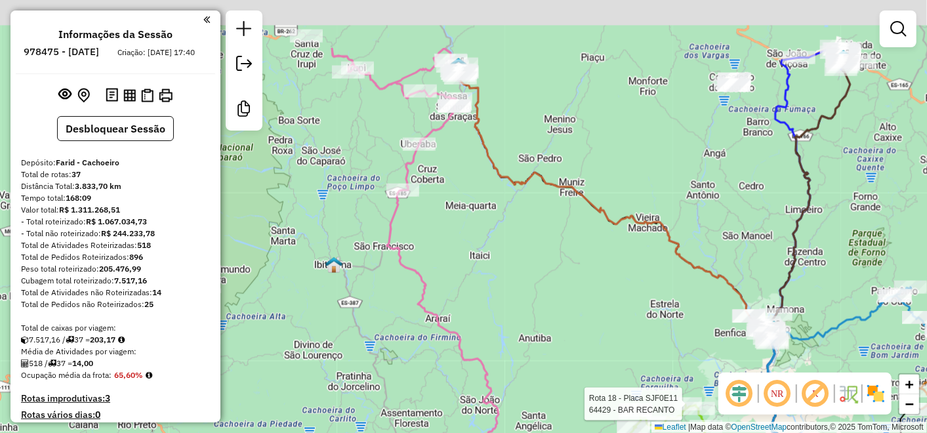
click at [539, 213] on div "Rota 18 - Placa SJF0E11 64429 - BAR RECANTO Rota 21 - Placa RVK6C66 63520 - LUC…" at bounding box center [463, 216] width 927 height 433
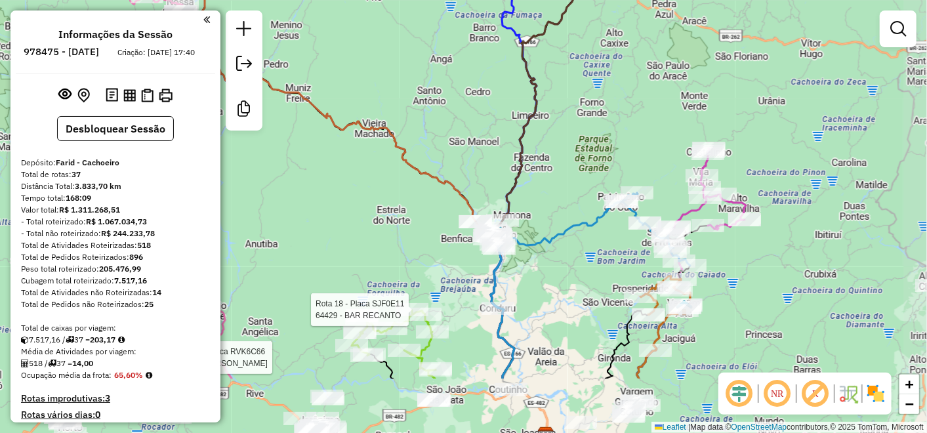
drag, startPoint x: 551, startPoint y: 221, endPoint x: 279, endPoint y: 123, distance: 288.7
click at [279, 123] on div "Rota 18 - Placa SJF0E11 64429 - BAR RECANTO Rota 21 - Placa RVK6C66 63520 - LUC…" at bounding box center [463, 216] width 927 height 433
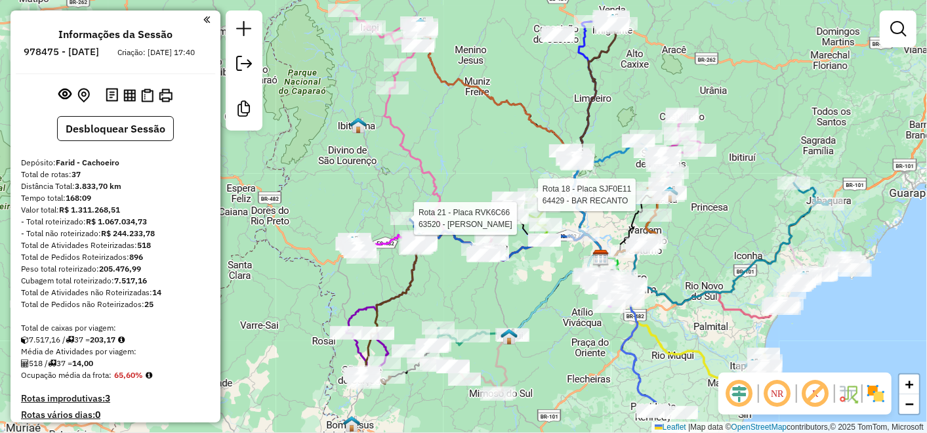
drag, startPoint x: 415, startPoint y: 198, endPoint x: 472, endPoint y: 121, distance: 96.1
click at [480, 123] on div "Rota 18 - Placa SJF0E11 64429 - BAR RECANTO Rota 21 - Placa RVK6C66 63520 - LUC…" at bounding box center [463, 216] width 927 height 433
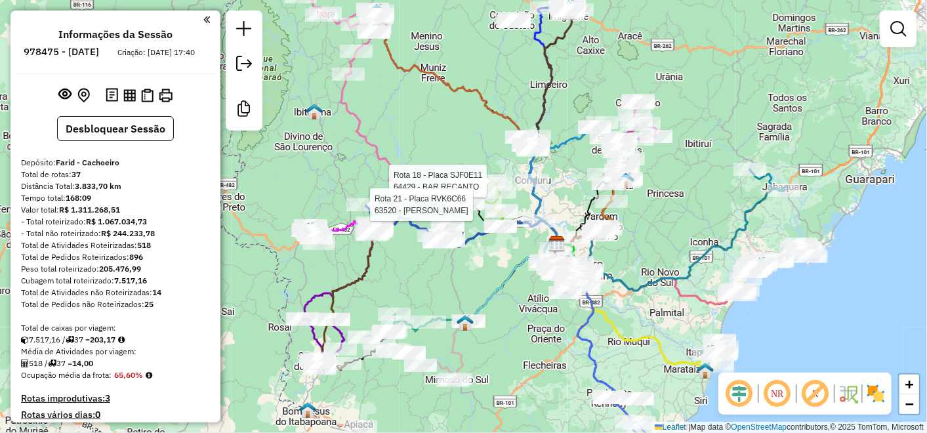
drag, startPoint x: 463, startPoint y: 152, endPoint x: 451, endPoint y: 129, distance: 25.2
click at [451, 129] on div "Rota 18 - Placa SJF0E11 64429 - BAR RECANTO Rota 21 - Placa RVK6C66 63520 - LUC…" at bounding box center [463, 216] width 927 height 433
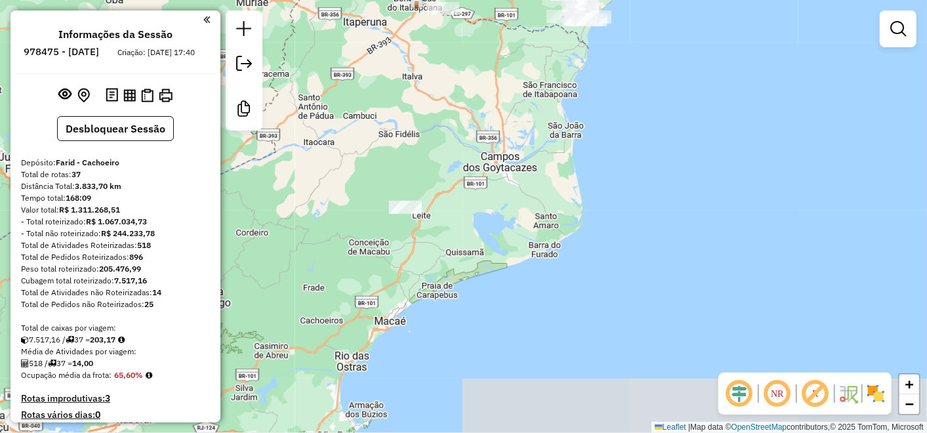
drag, startPoint x: 431, startPoint y: 151, endPoint x: 525, endPoint y: -47, distance: 219.3
click at [525, 0] on html "Aguarde... Pop-up bloqueado! Seu navegador bloqueou automáticamente a abertura …" at bounding box center [463, 216] width 927 height 433
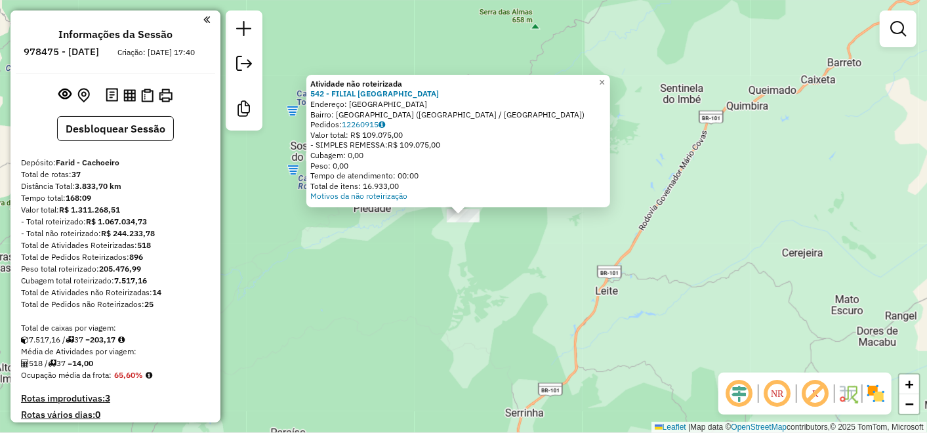
drag, startPoint x: 415, startPoint y: 133, endPoint x: 375, endPoint y: 139, distance: 39.9
click at [375, 139] on div "Valor total: R$ 109.075,00" at bounding box center [458, 135] width 296 height 10
drag, startPoint x: 375, startPoint y: 139, endPoint x: 426, endPoint y: 264, distance: 134.5
click at [426, 264] on div "Atividade não roteirizada 542 - FILIAL NOVA RIO Endereço: RIO SAO PAULO 6011 Ba…" at bounding box center [463, 216] width 927 height 433
click at [606, 82] on span "×" at bounding box center [603, 83] width 6 height 11
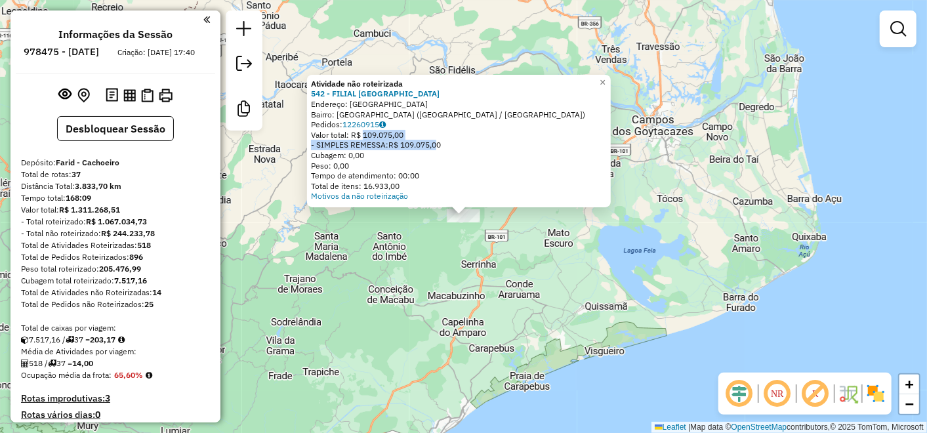
drag, startPoint x: 364, startPoint y: 137, endPoint x: 441, endPoint y: 141, distance: 76.9
click at [441, 141] on div "Atividade não roteirizada 542 - FILIAL NOVA RIO Endereço: RIO SAO PAULO 6011 Ba…" at bounding box center [459, 140] width 296 height 123
drag, startPoint x: 441, startPoint y: 141, endPoint x: 486, endPoint y: 147, distance: 45.0
click at [486, 147] on div "- SIMPLES REMESSA: R$ 109.075,00" at bounding box center [459, 145] width 296 height 10
click at [606, 77] on span "×" at bounding box center [603, 82] width 6 height 11
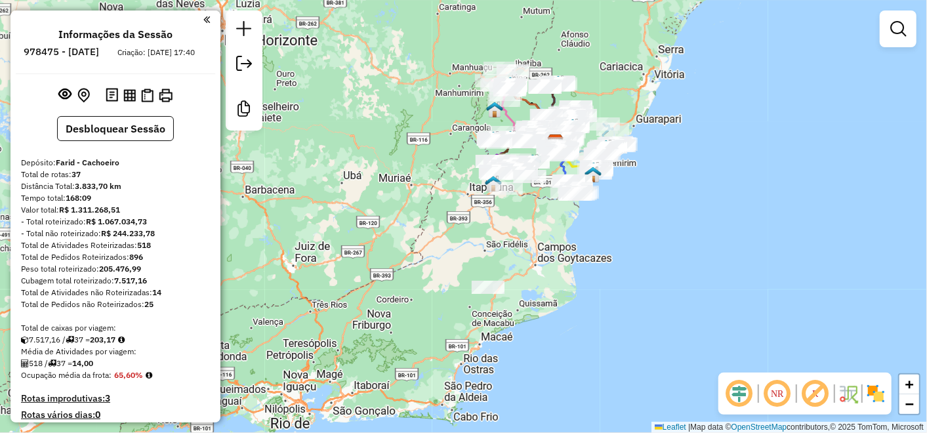
drag, startPoint x: 679, startPoint y: 153, endPoint x: 566, endPoint y: 259, distance: 155.5
click at [566, 259] on div "Janela de atendimento Grade de atendimento Capacidade Transportadoras Veículos …" at bounding box center [463, 216] width 927 height 433
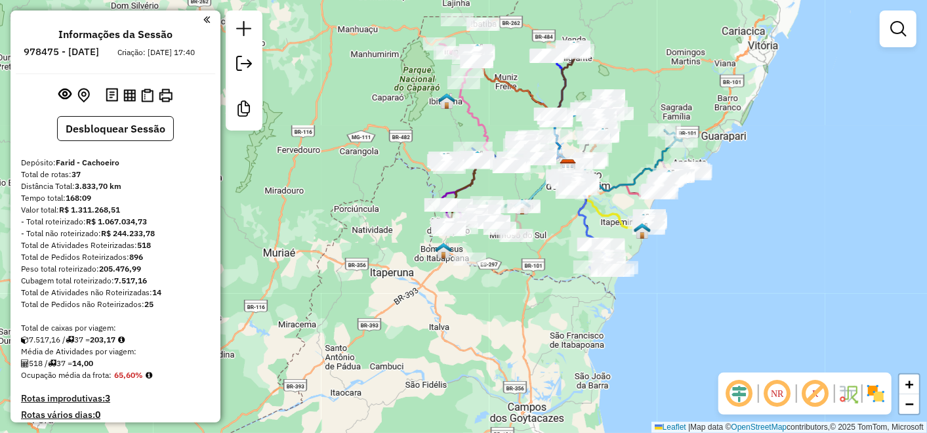
drag, startPoint x: 583, startPoint y: 127, endPoint x: 637, endPoint y: 156, distance: 60.5
click at [639, 150] on div "Janela de atendimento Grade de atendimento Capacidade Transportadoras Veículos …" at bounding box center [463, 216] width 927 height 433
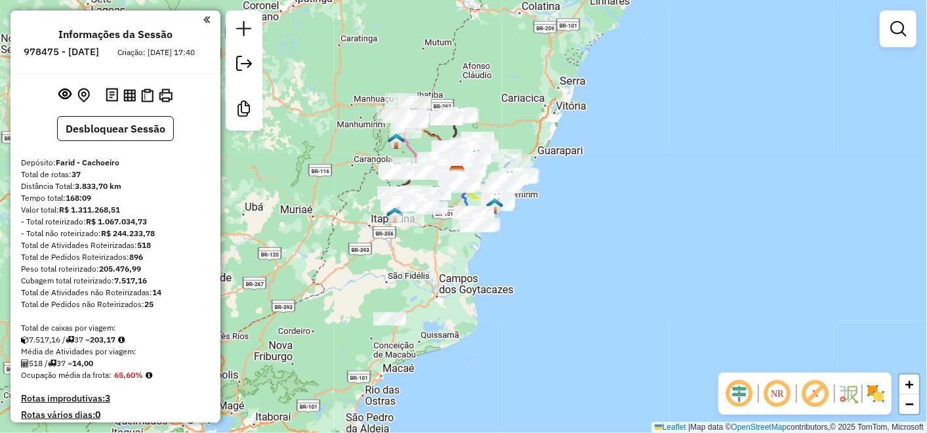
drag, startPoint x: 444, startPoint y: 81, endPoint x: 437, endPoint y: 131, distance: 50.3
click at [437, 131] on icon at bounding box center [434, 144] width 46 height 58
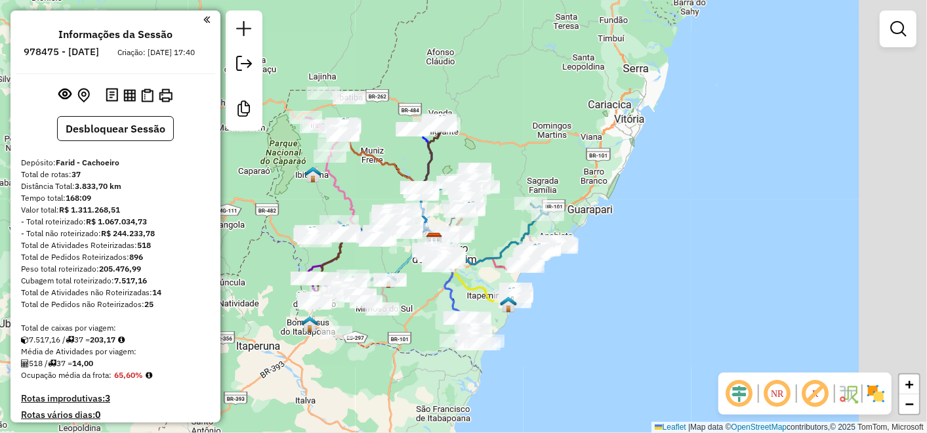
drag, startPoint x: 438, startPoint y: 117, endPoint x: 350, endPoint y: 191, distance: 115.0
click at [350, 191] on icon at bounding box center [380, 199] width 108 height 86
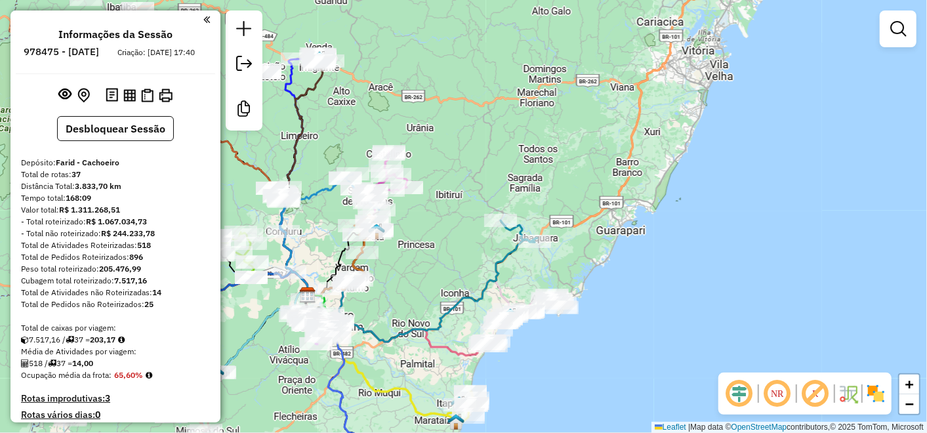
drag, startPoint x: 513, startPoint y: 142, endPoint x: 658, endPoint y: 106, distance: 148.8
click at [640, 117] on div "Janela de atendimento Grade de atendimento Capacidade Transportadoras Veículos …" at bounding box center [463, 216] width 927 height 433
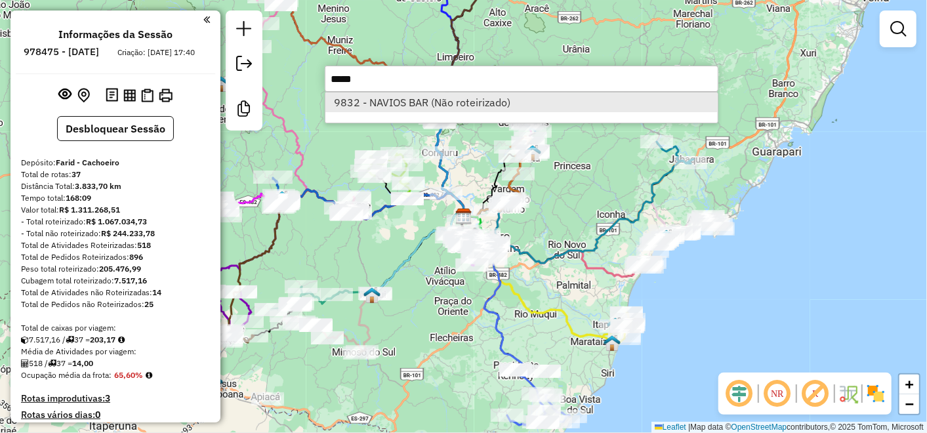
type input "****"
click at [378, 105] on li "9832 - NAVIOS BAR (Não roteirizado)" at bounding box center [521, 103] width 392 height 20
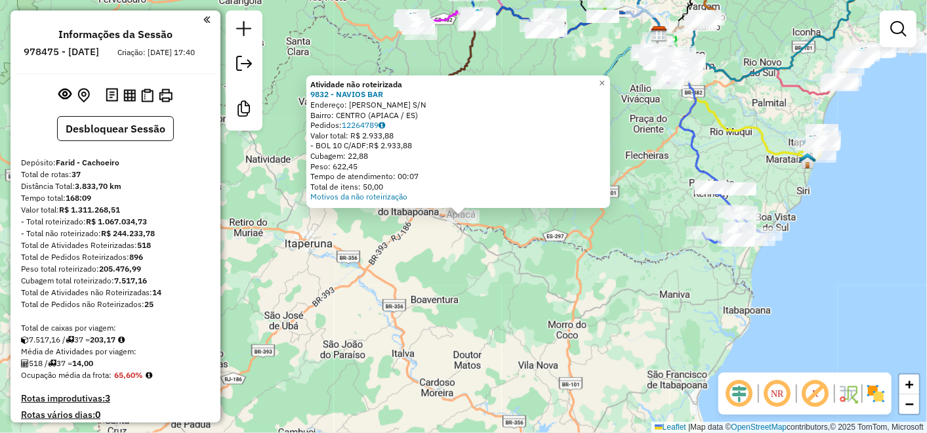
click at [450, 262] on div "Atividade não roteirizada 9832 - NAVIOS BAR Endereço: [PERSON_NAME] S/N Bairro:…" at bounding box center [463, 216] width 927 height 433
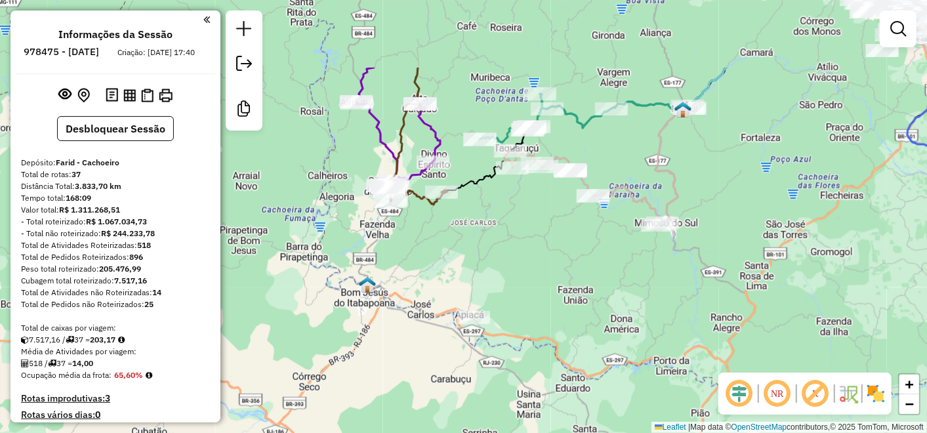
drag, startPoint x: 406, startPoint y: 196, endPoint x: 411, endPoint y: 307, distance: 111.1
click at [411, 307] on div "Janela de atendimento Grade de atendimento Capacidade Transportadoras Veículos …" at bounding box center [463, 216] width 927 height 433
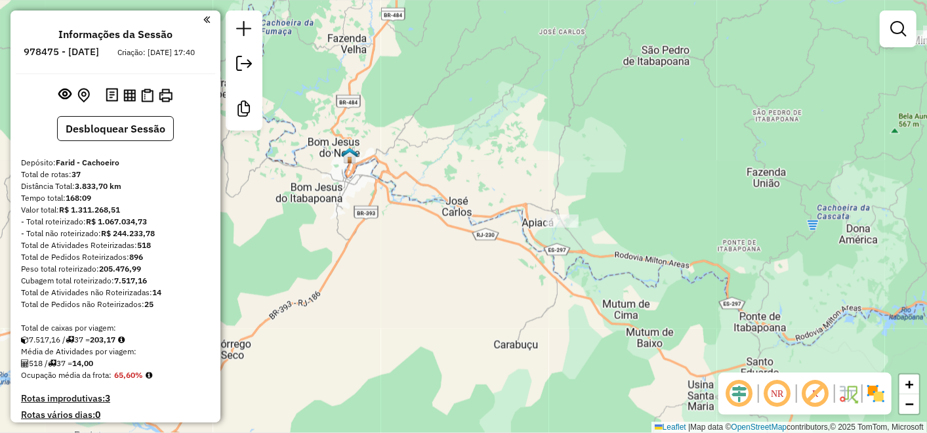
drag, startPoint x: 488, startPoint y: 253, endPoint x: 589, endPoint y: 77, distance: 203.4
click at [589, 77] on div "Janela de atendimento Grade de atendimento Capacidade Transportadoras Veículos …" at bounding box center [463, 216] width 927 height 433
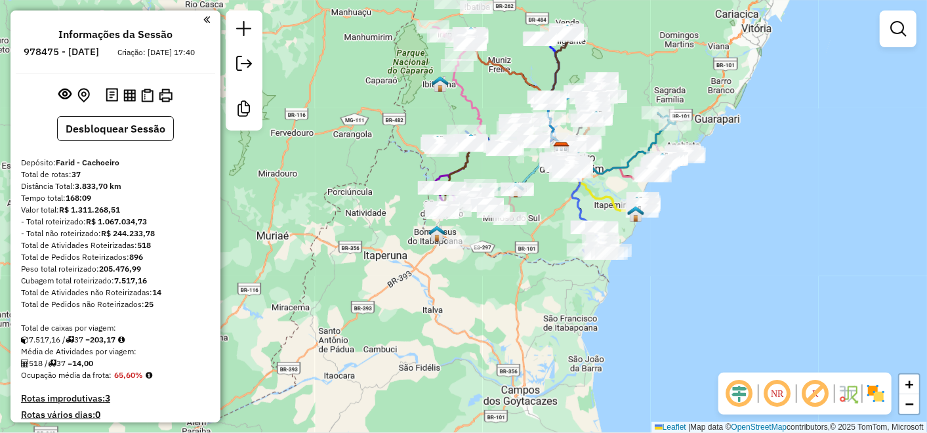
drag, startPoint x: 469, startPoint y: 115, endPoint x: 364, endPoint y: 181, distance: 123.6
click at [364, 181] on div "Janela de atendimento Grade de atendimento Capacidade Transportadoras Veículos …" at bounding box center [463, 216] width 927 height 433
